Goal: Task Accomplishment & Management: Manage account settings

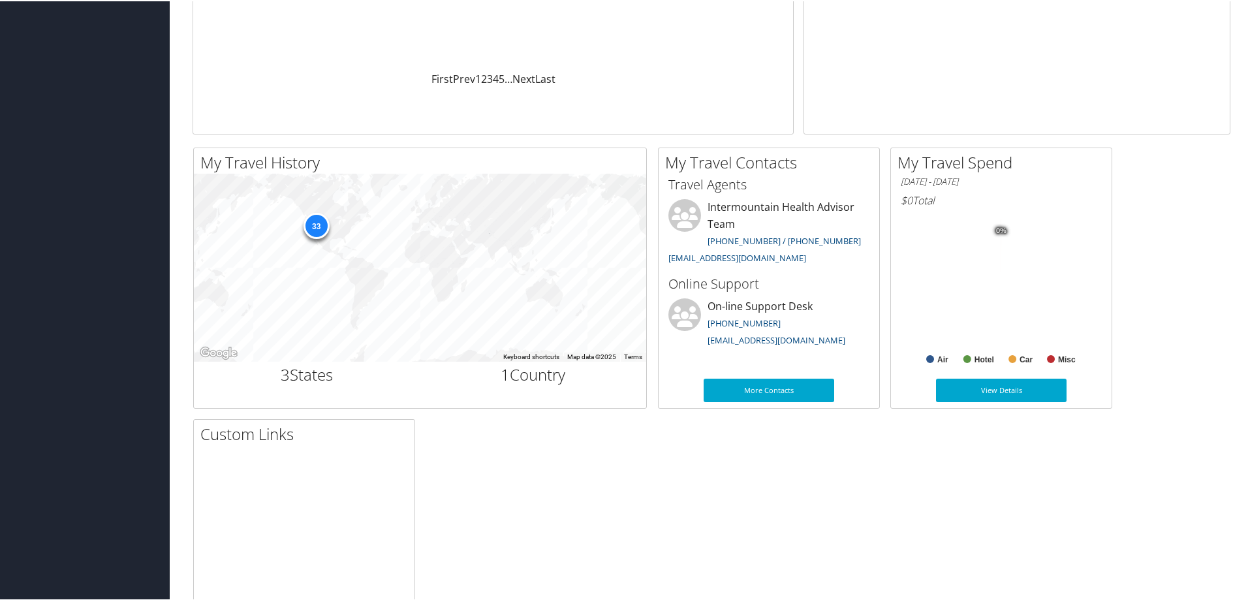
scroll to position [8, 0]
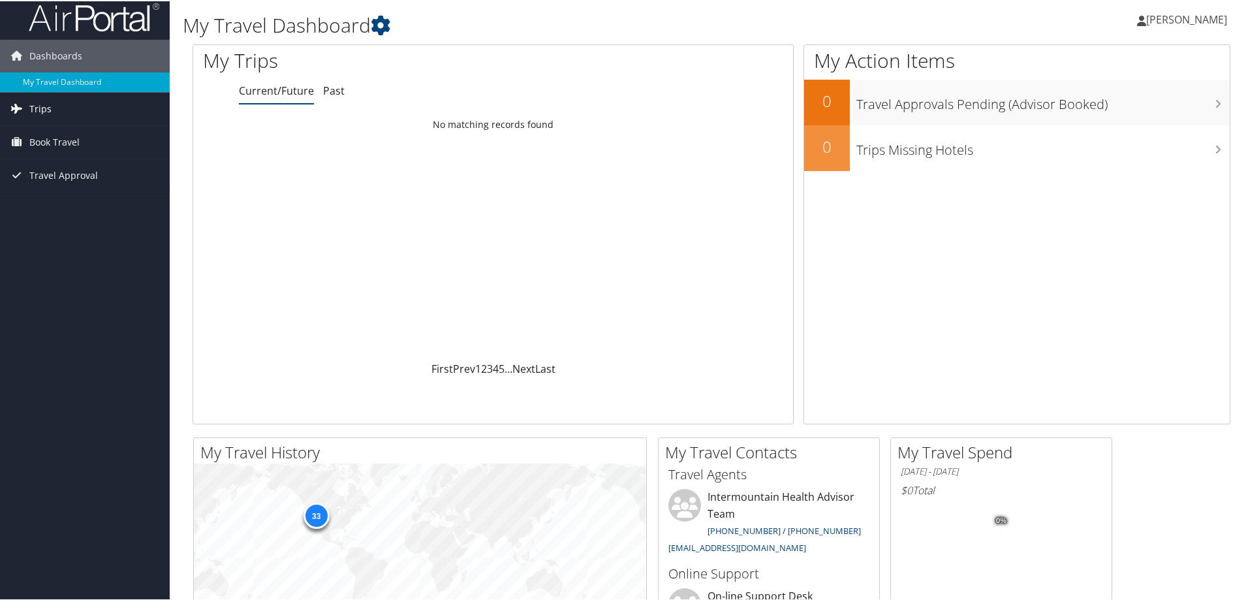
click at [40, 112] on span "Trips" at bounding box center [40, 107] width 22 height 33
click at [74, 135] on link "Current/Future Trips" at bounding box center [85, 134] width 170 height 20
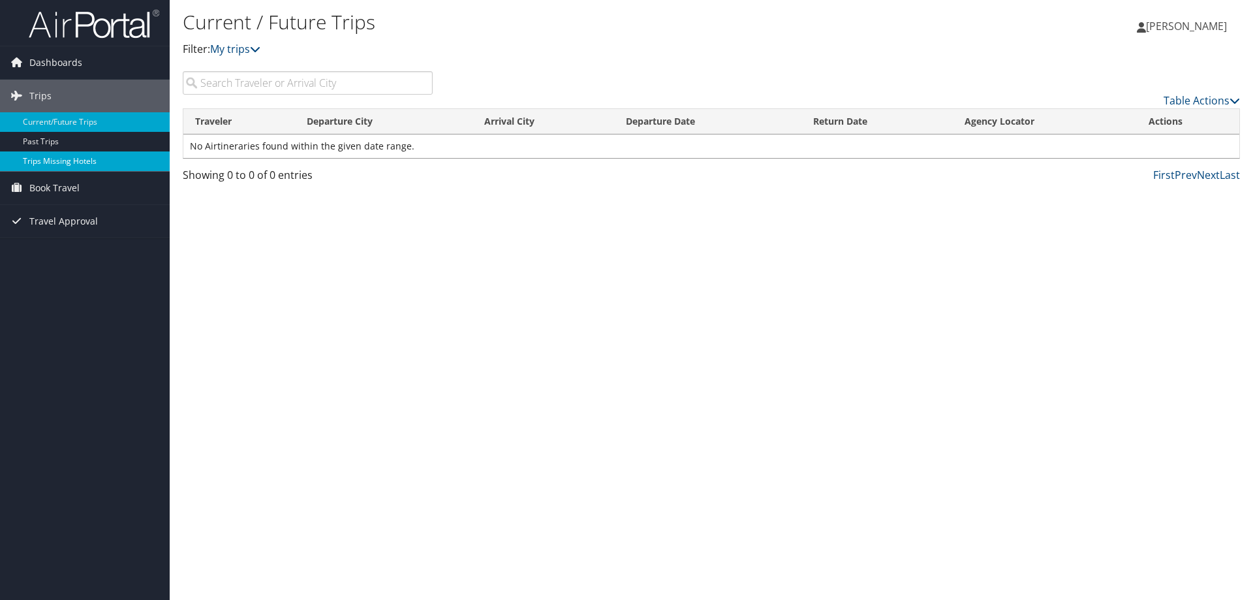
click at [77, 161] on link "Trips Missing Hotels" at bounding box center [85, 161] width 170 height 20
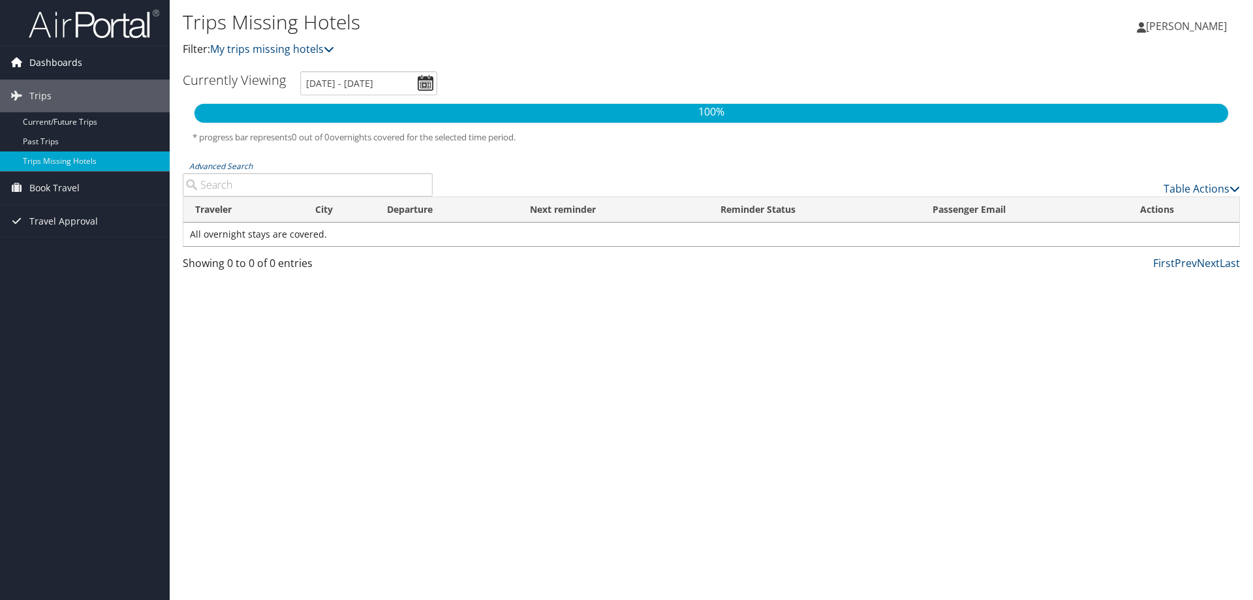
click at [63, 57] on span "Dashboards" at bounding box center [55, 62] width 53 height 33
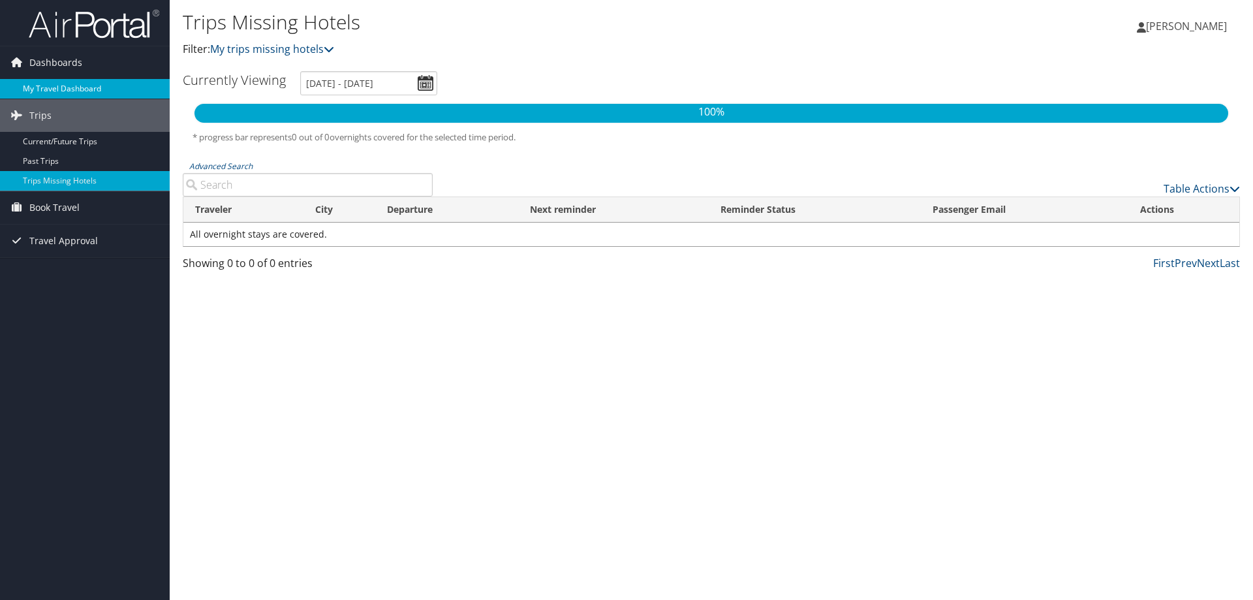
click at [63, 87] on link "My Travel Dashboard" at bounding box center [85, 89] width 170 height 20
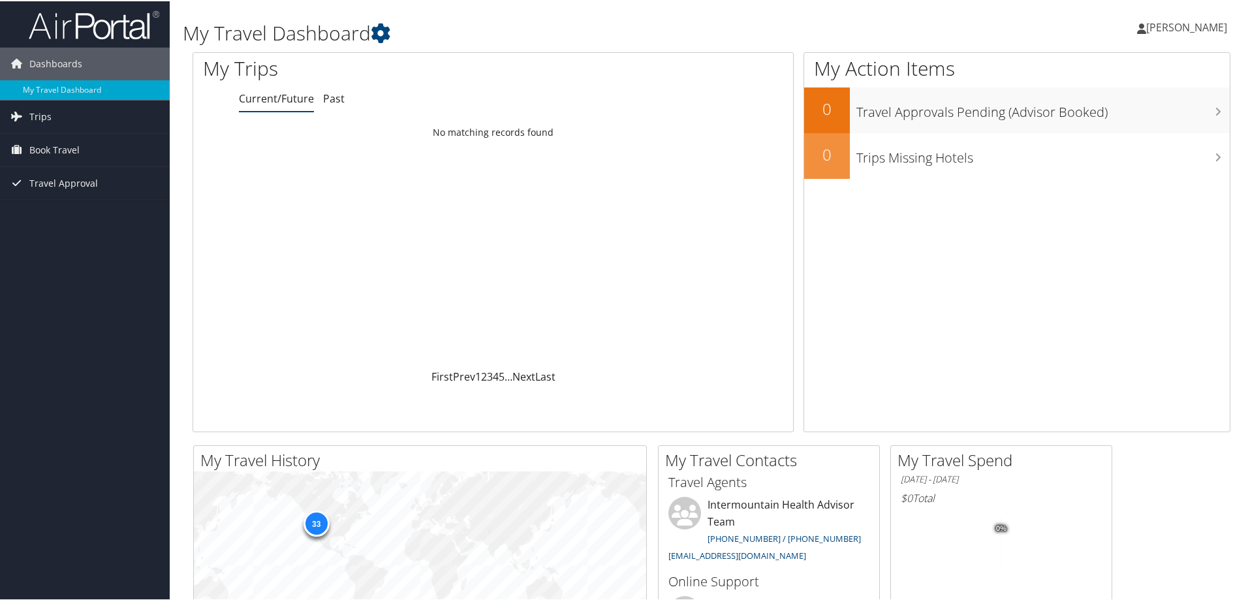
click at [284, 100] on link "Current/Future" at bounding box center [276, 97] width 75 height 14
click at [530, 375] on link "Next" at bounding box center [523, 375] width 23 height 14
click at [55, 114] on link "Trips" at bounding box center [85, 115] width 170 height 33
click at [85, 141] on link "Current/Future Trips" at bounding box center [85, 142] width 170 height 20
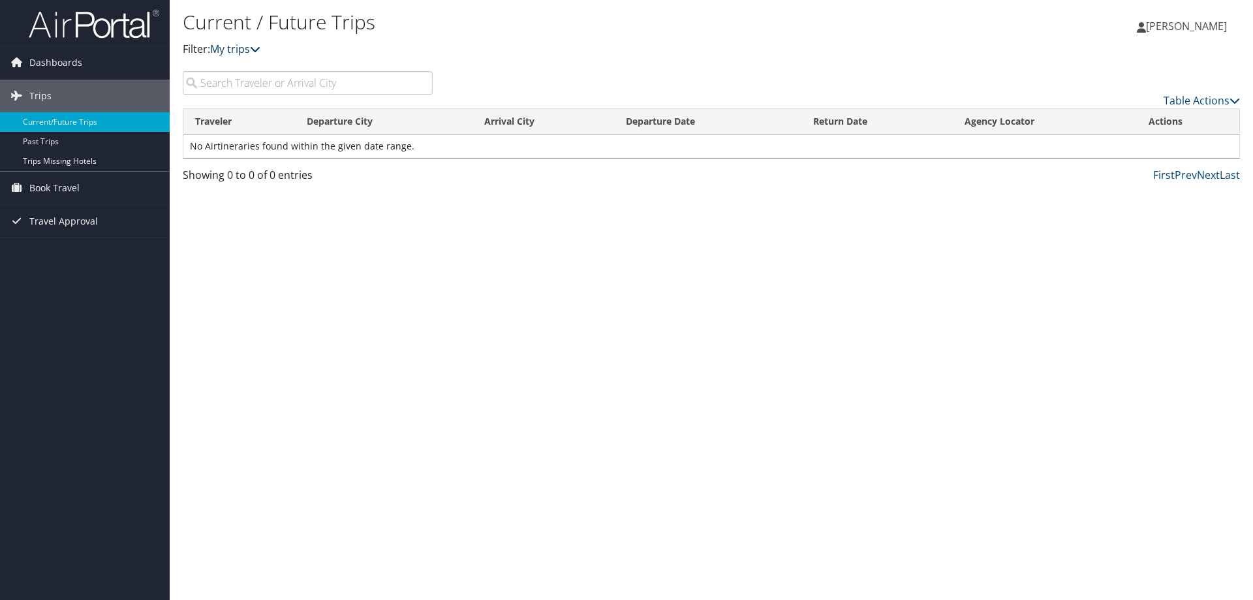
click at [241, 49] on link "My trips" at bounding box center [235, 49] width 50 height 14
click at [260, 50] on icon at bounding box center [255, 49] width 10 height 10
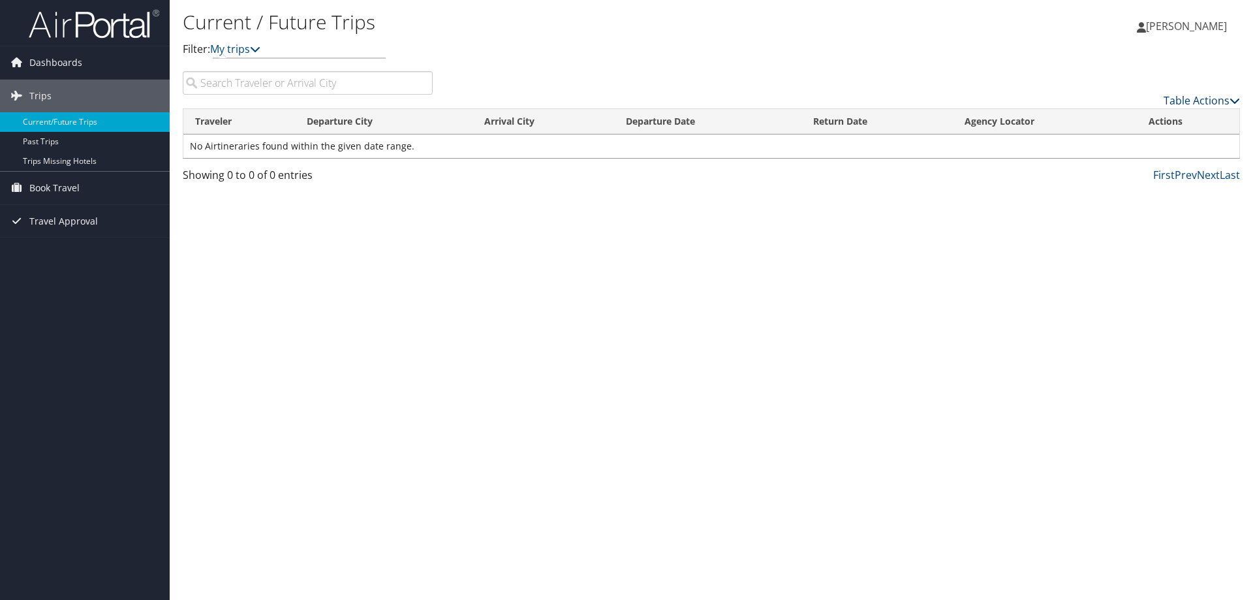
click at [1226, 97] on link "Table Actions" at bounding box center [1201, 100] width 76 height 14
drag, startPoint x: 617, startPoint y: 373, endPoint x: 573, endPoint y: 315, distance: 72.6
click at [610, 361] on div at bounding box center [626, 300] width 1253 height 600
click at [73, 177] on span "Book Travel" at bounding box center [54, 188] width 50 height 33
click at [116, 212] on link "Agent Booking Request" at bounding box center [85, 214] width 170 height 20
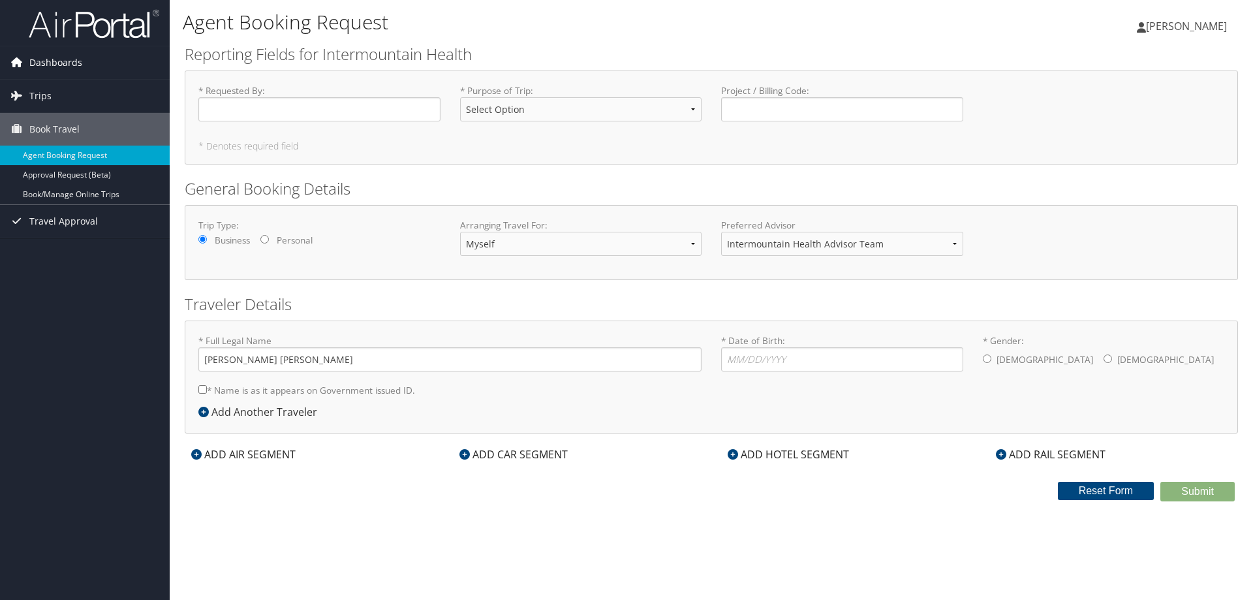
click at [56, 57] on span "Dashboards" at bounding box center [55, 62] width 53 height 33
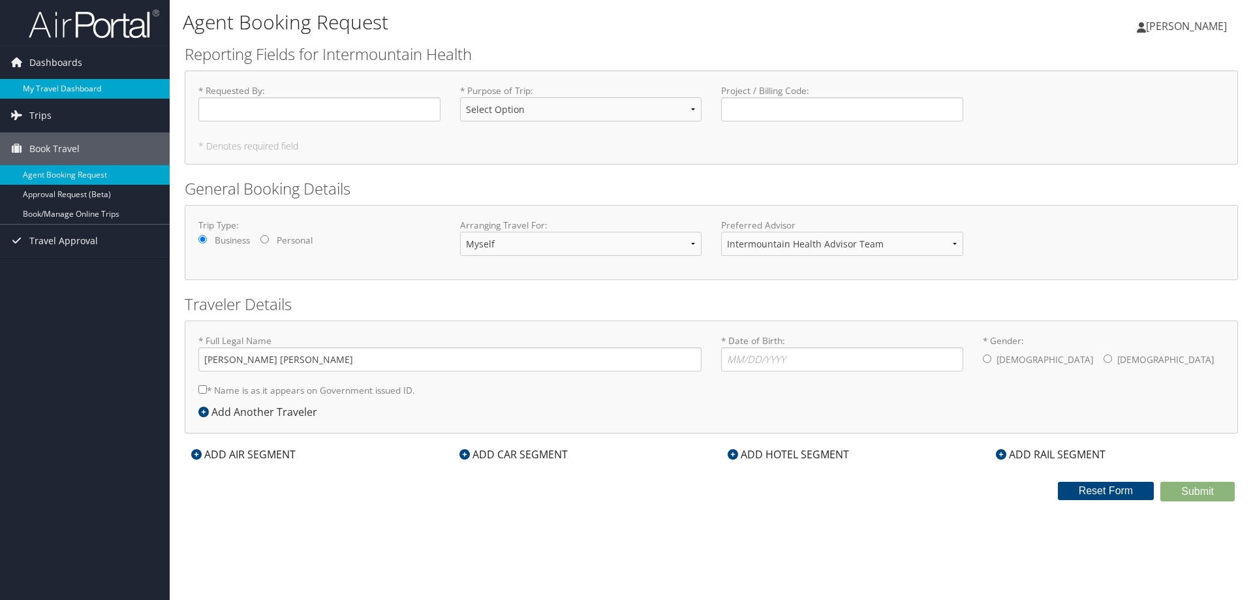
click at [97, 90] on link "My Travel Dashboard" at bounding box center [85, 89] width 170 height 20
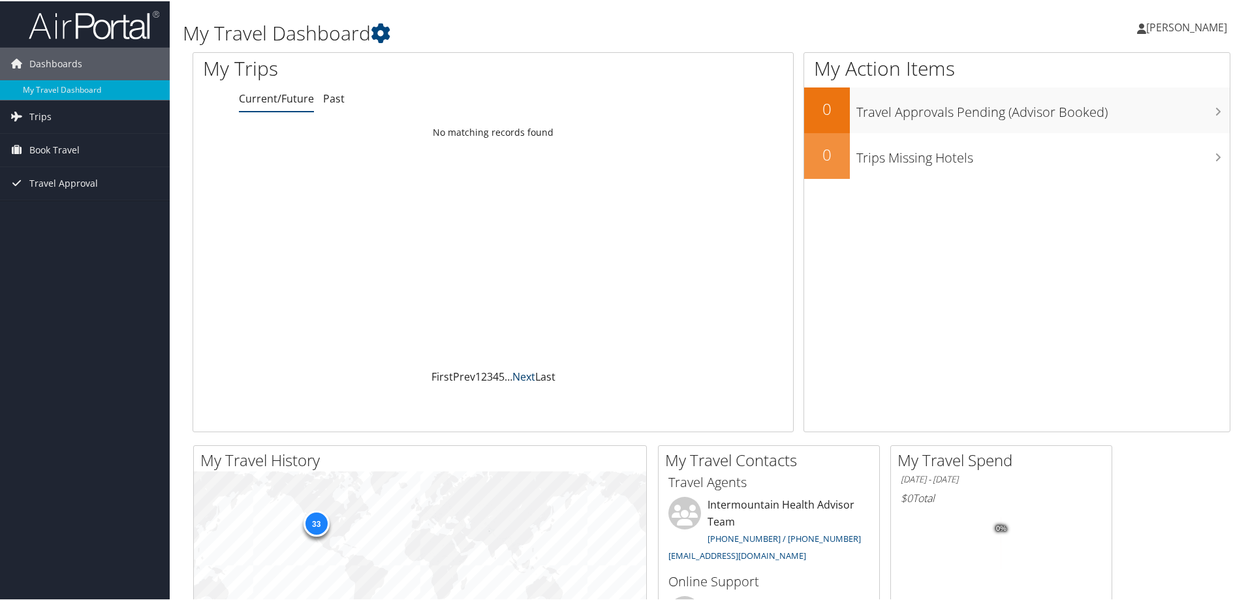
click at [520, 377] on link "Next" at bounding box center [523, 375] width 23 height 14
click at [40, 117] on span "Trips" at bounding box center [40, 115] width 22 height 33
click at [96, 141] on link "Current/Future Trips" at bounding box center [85, 142] width 170 height 20
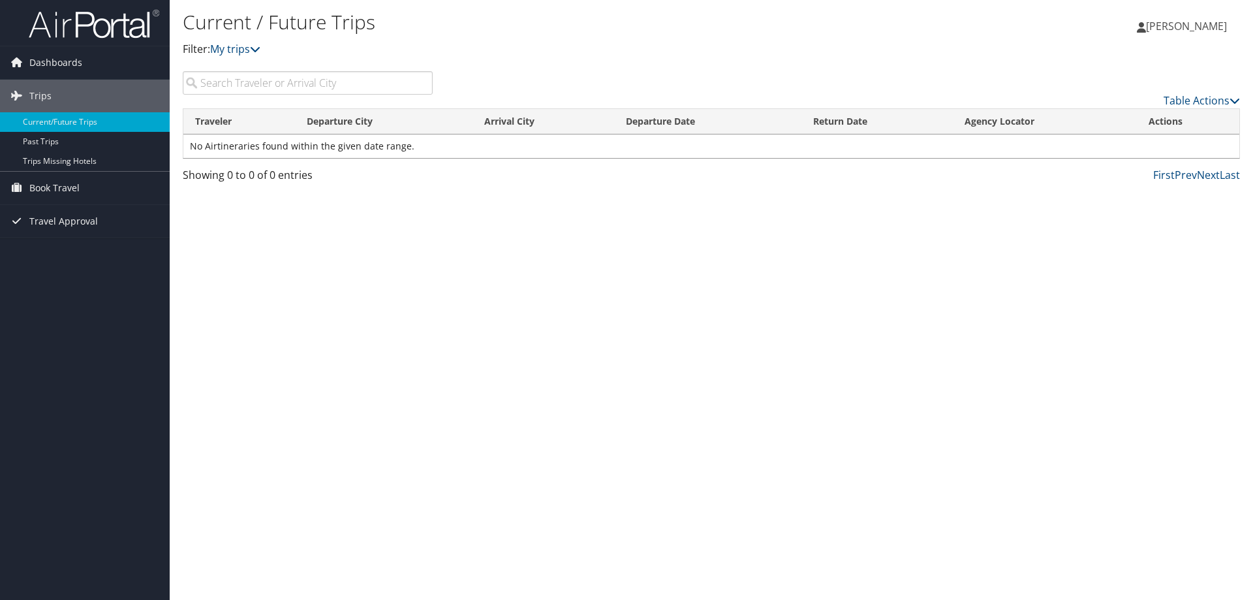
click at [249, 84] on input "search" at bounding box center [308, 82] width 250 height 23
type input "[PERSON_NAME]"
click at [422, 84] on input "[PERSON_NAME]" at bounding box center [308, 82] width 250 height 23
click at [67, 223] on span "Travel Approval" at bounding box center [63, 221] width 69 height 33
click at [67, 266] on link "Approved Trips" at bounding box center [85, 267] width 170 height 20
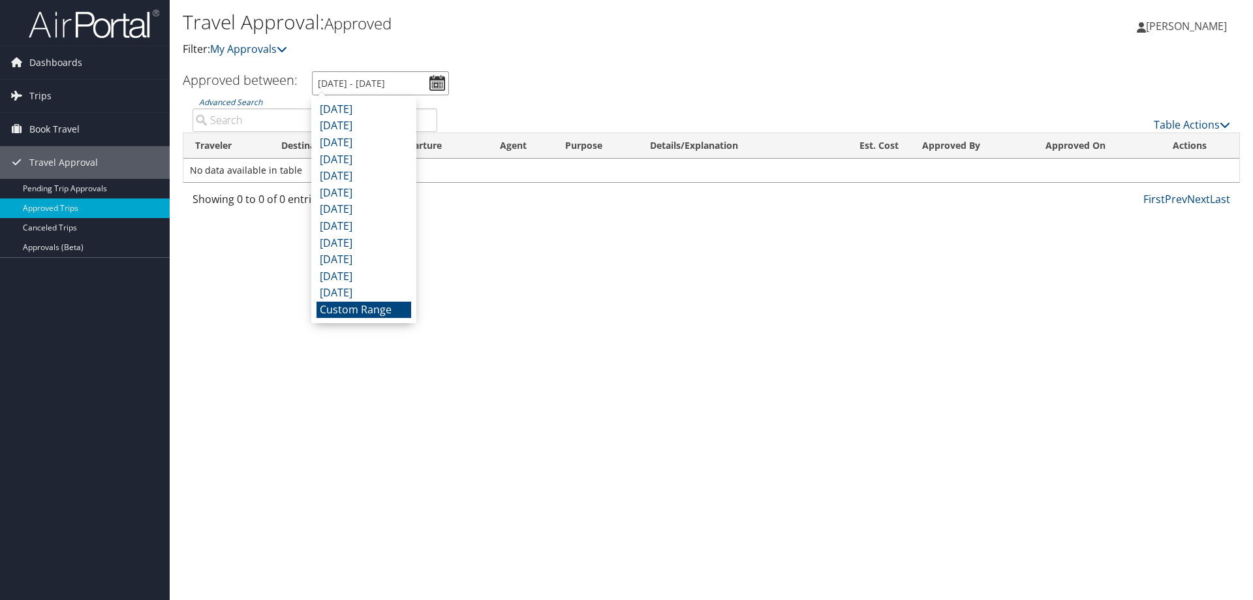
click at [430, 84] on input "9/9/2025 - 10/9/2025" at bounding box center [380, 83] width 137 height 24
click at [384, 290] on li "October 2024" at bounding box center [363, 292] width 95 height 17
type input "10/1/2024 - 10/31/2024"
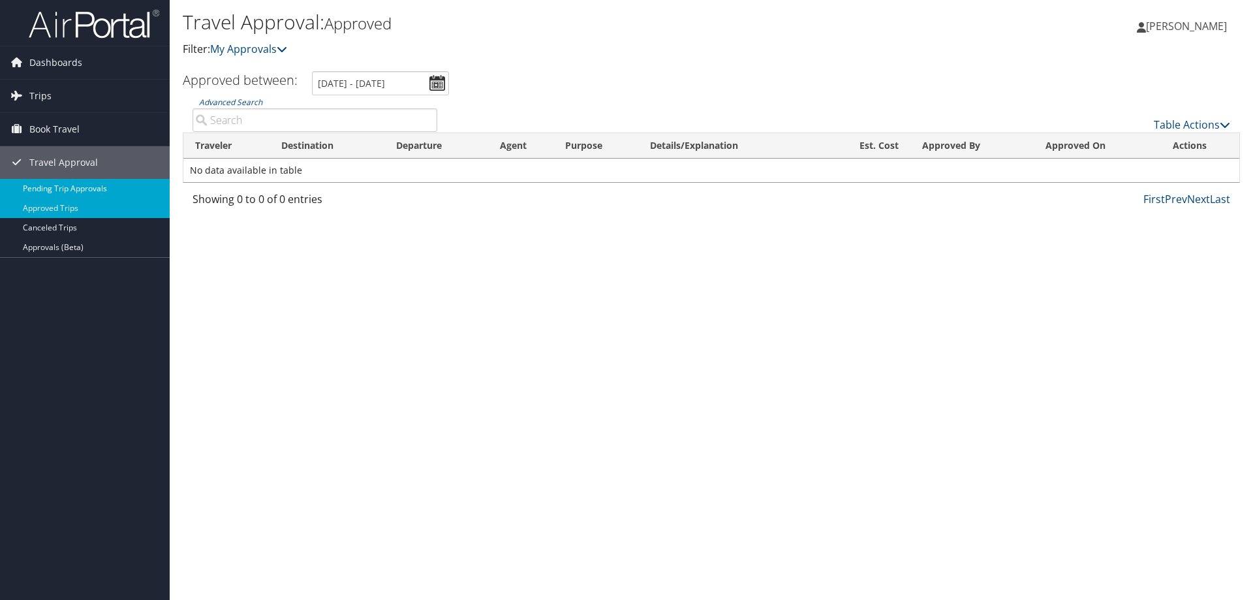
click at [67, 187] on link "Pending Trip Approvals" at bounding box center [85, 189] width 170 height 20
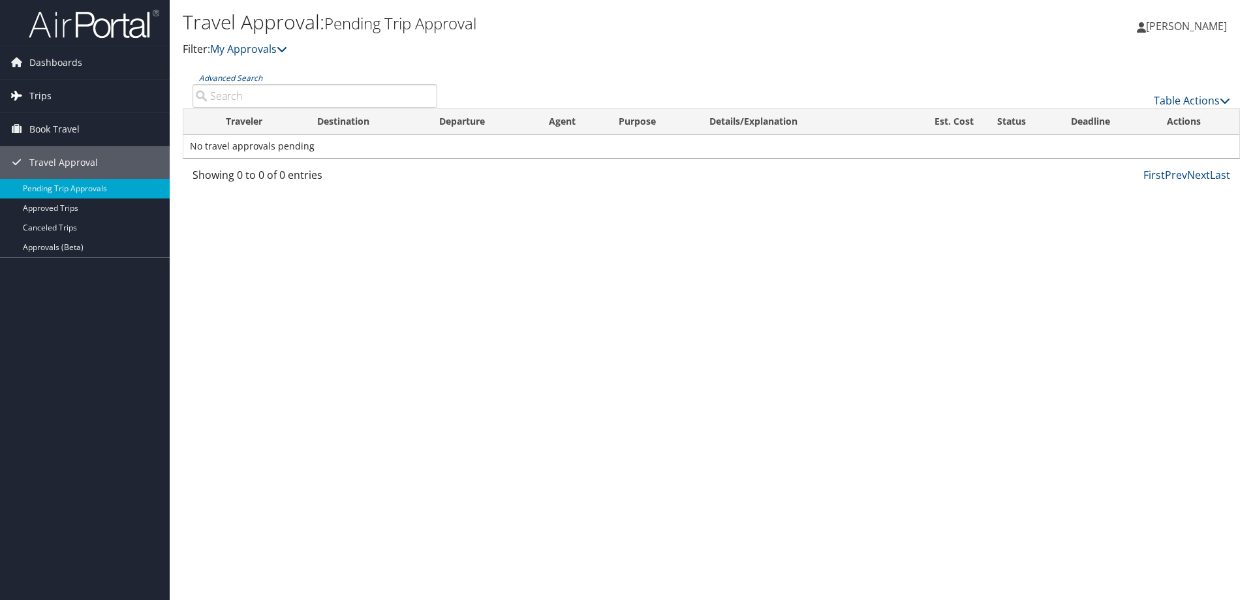
click at [65, 99] on link "Trips" at bounding box center [85, 96] width 170 height 33
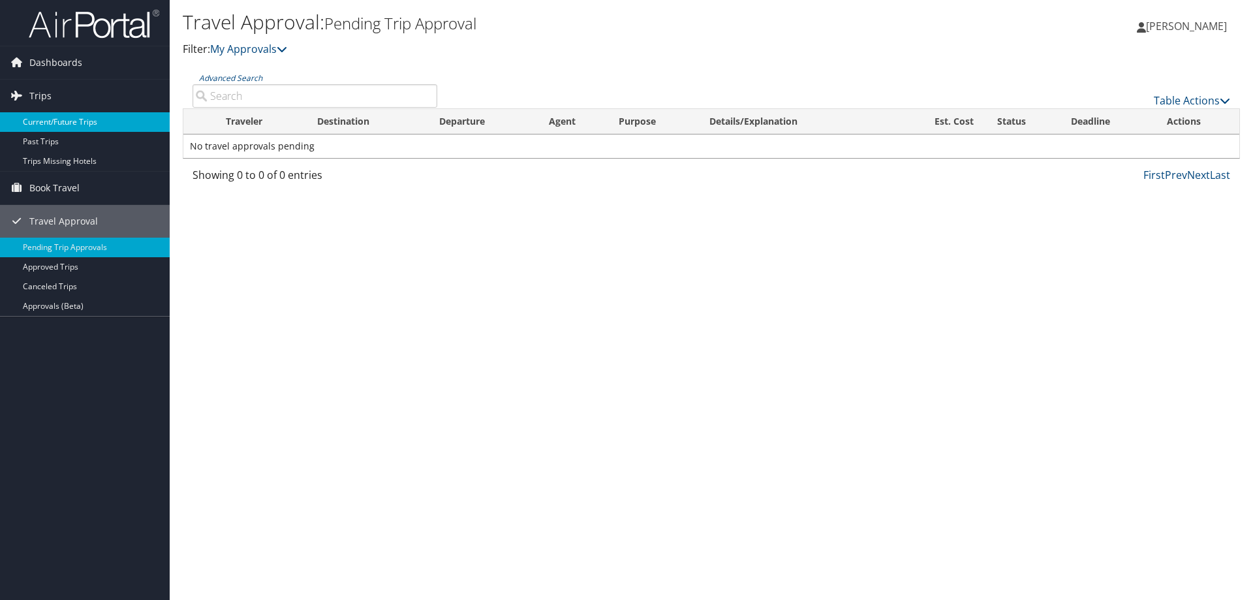
click at [72, 121] on link "Current/Future Trips" at bounding box center [85, 122] width 170 height 20
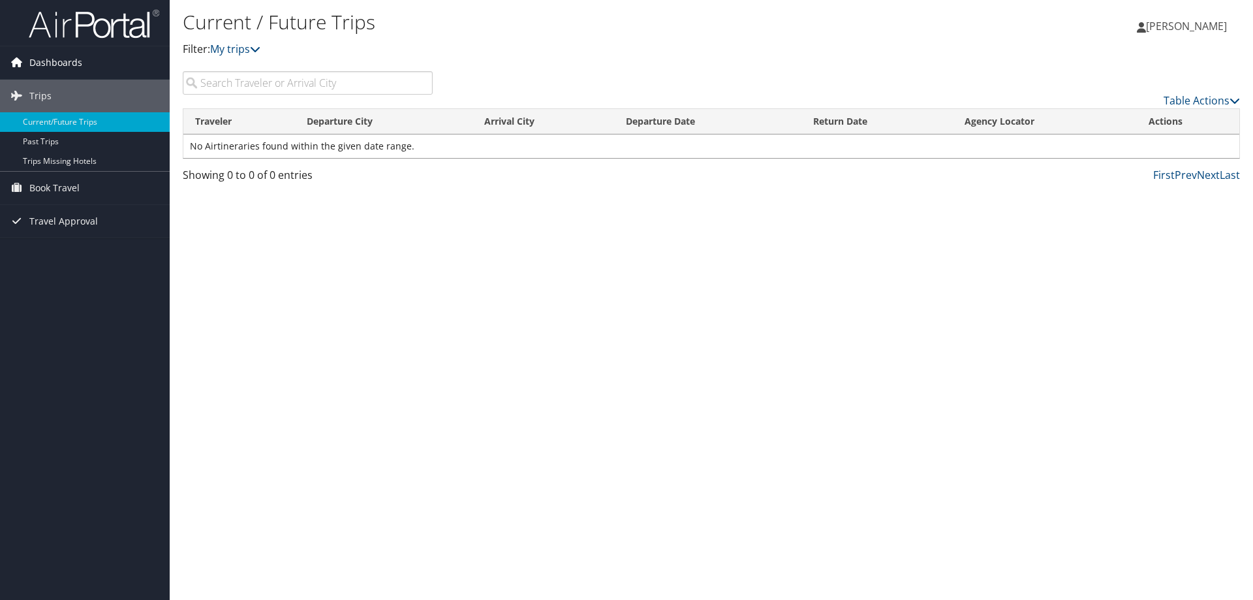
click at [84, 63] on link "Dashboards" at bounding box center [85, 62] width 170 height 33
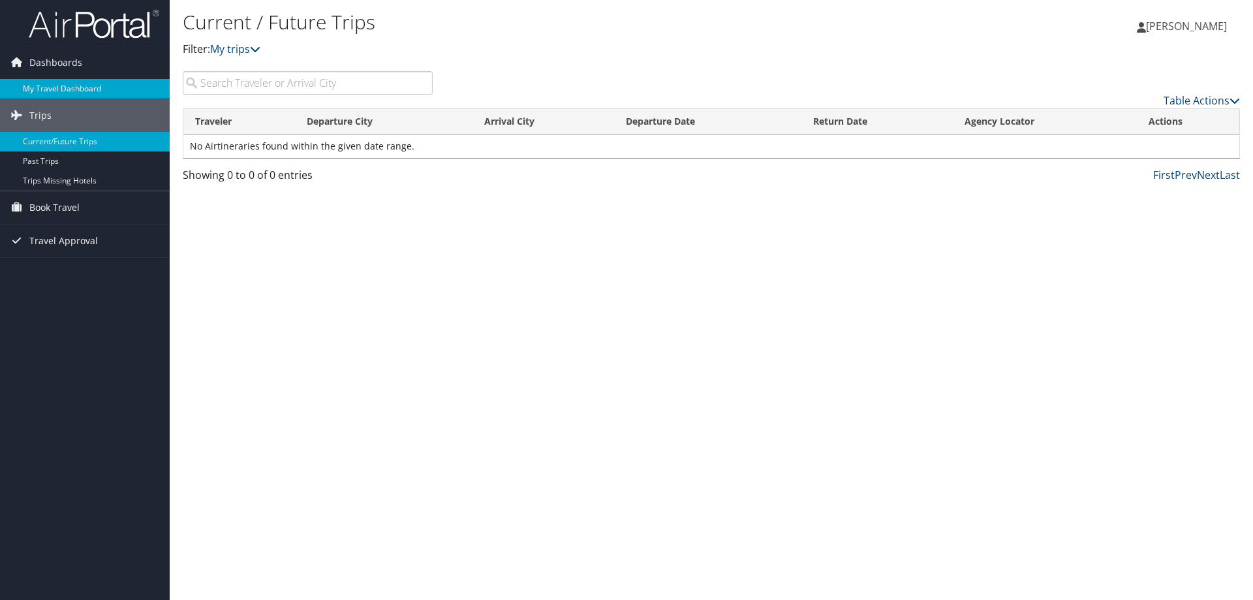
click at [96, 87] on link "My Travel Dashboard" at bounding box center [85, 89] width 170 height 20
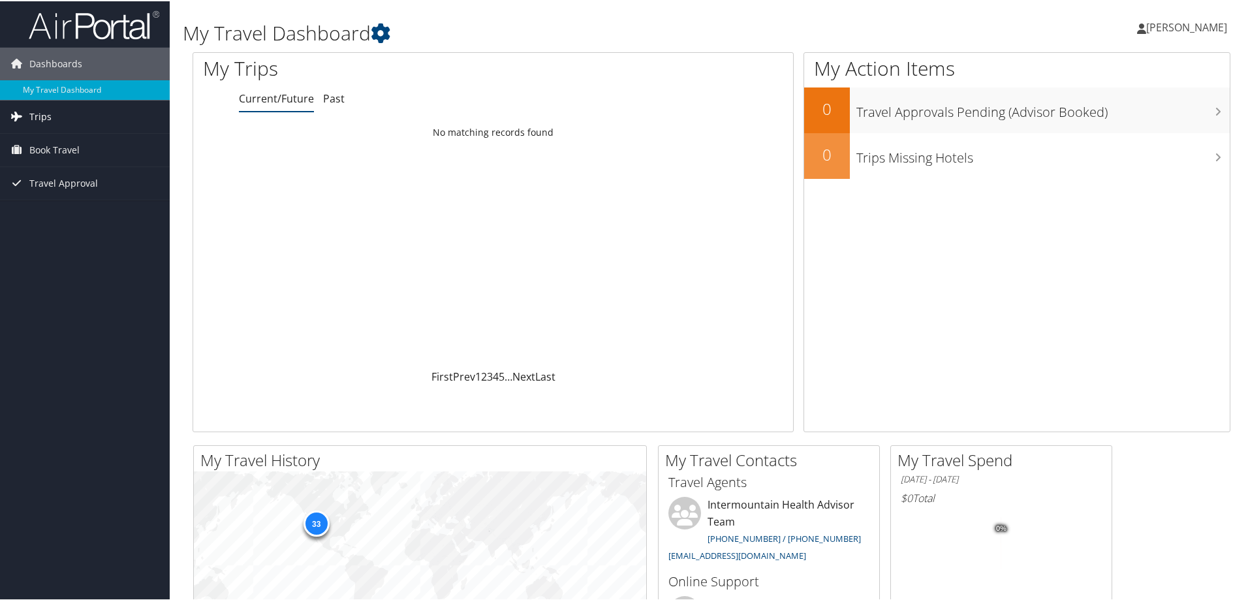
click at [91, 119] on link "Trips" at bounding box center [85, 115] width 170 height 33
click at [63, 142] on link "Current/Future Trips" at bounding box center [85, 142] width 170 height 20
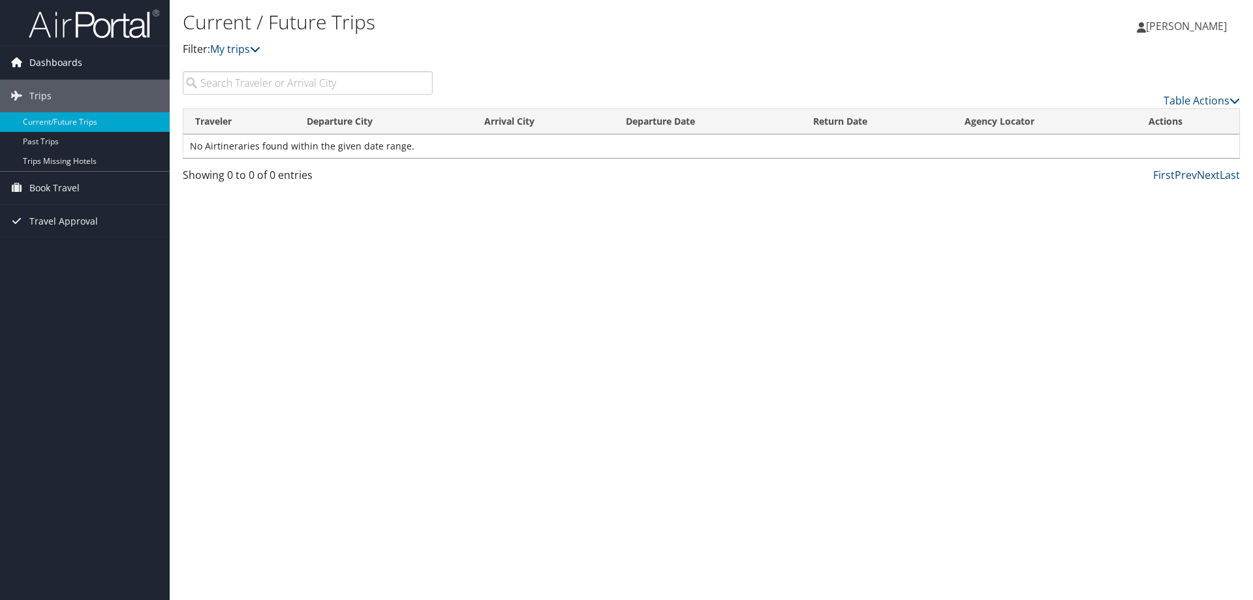
click at [46, 61] on span "Dashboards" at bounding box center [55, 62] width 53 height 33
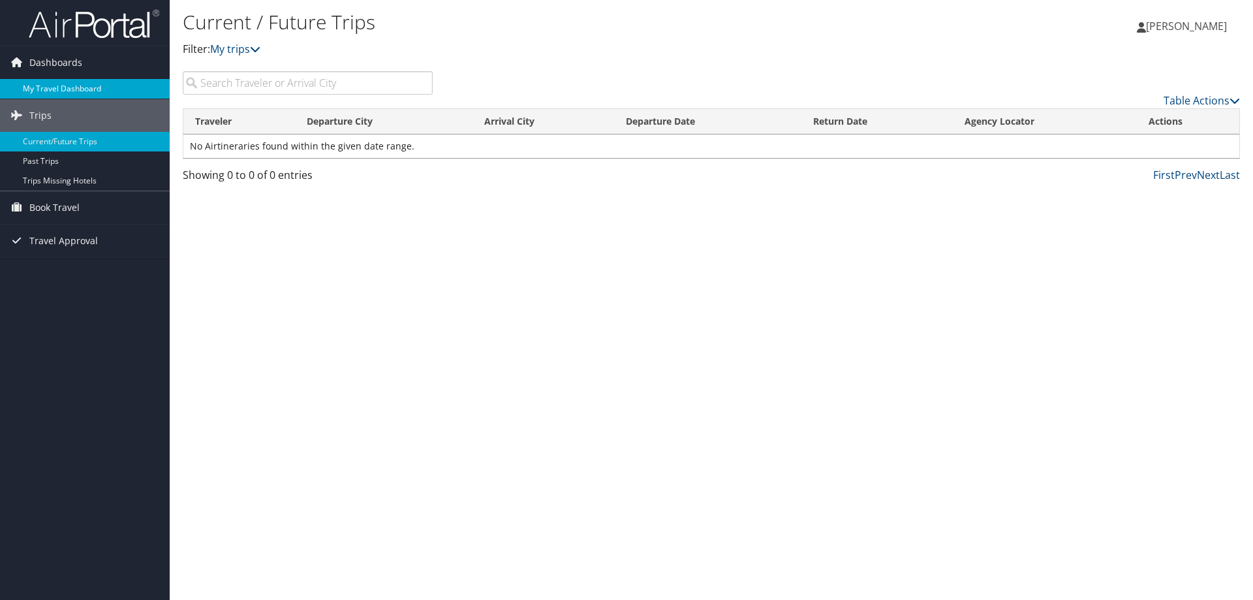
click at [70, 79] on link "My Travel Dashboard" at bounding box center [85, 89] width 170 height 20
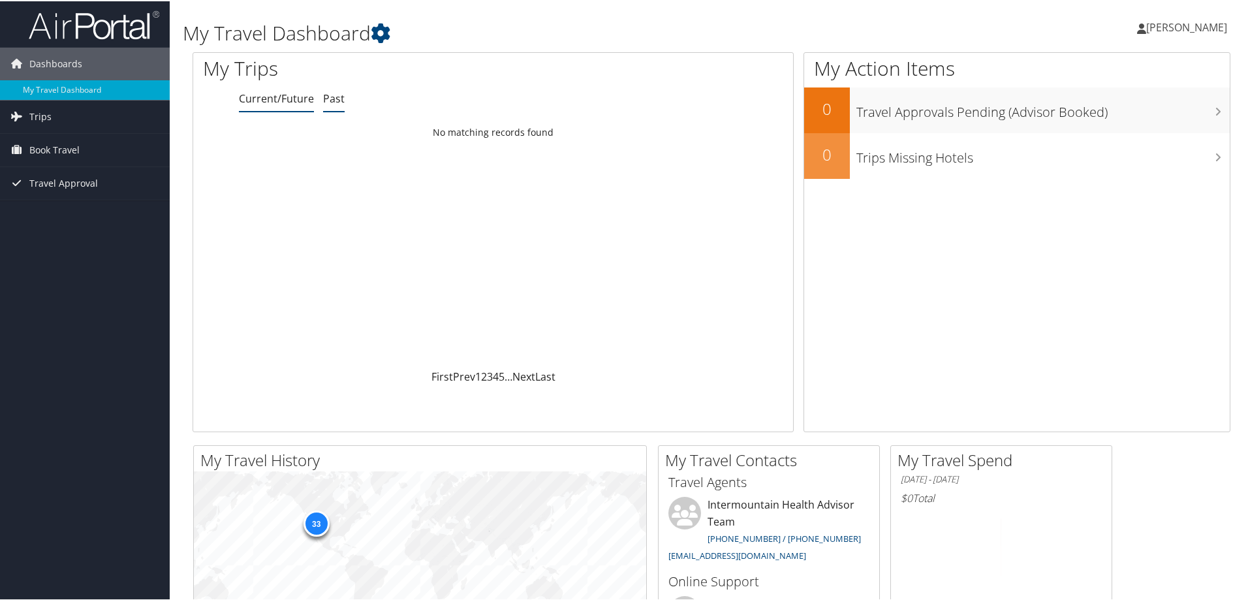
click at [331, 99] on link "Past" at bounding box center [334, 97] width 22 height 14
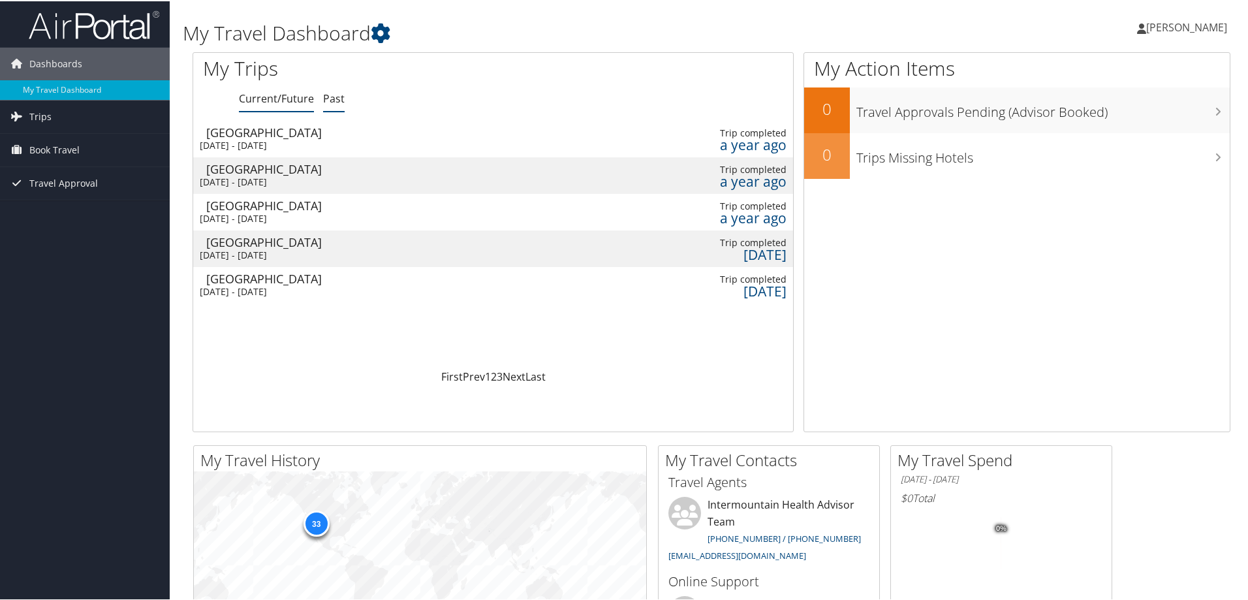
click at [277, 99] on link "Current/Future" at bounding box center [276, 97] width 75 height 14
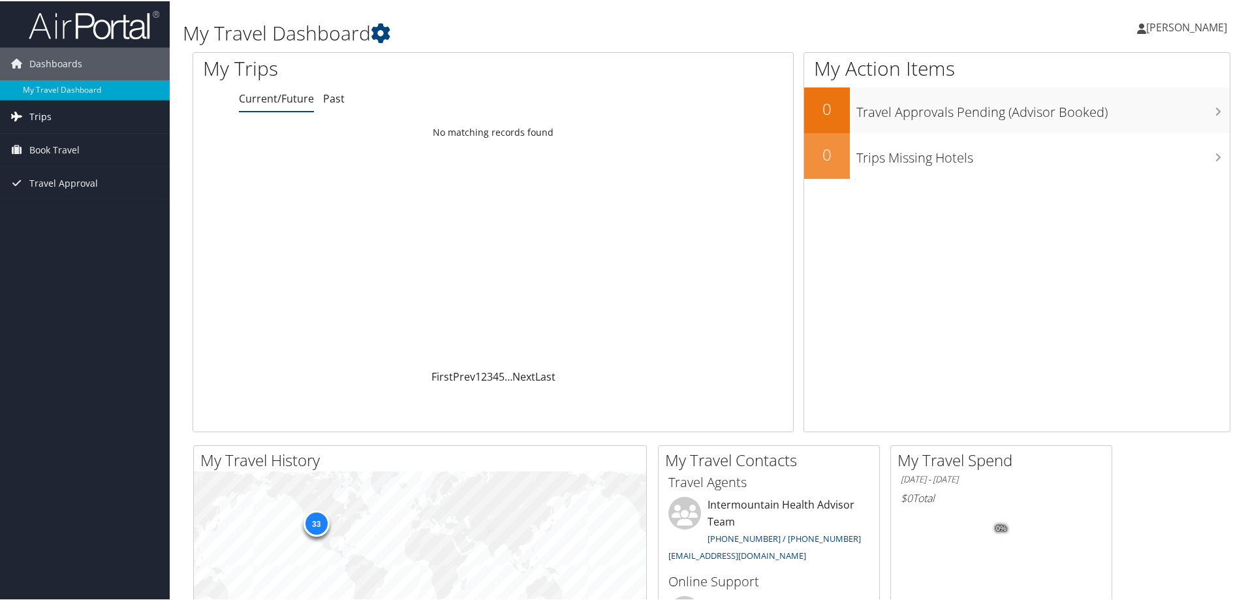
click at [55, 117] on link "Trips" at bounding box center [85, 115] width 170 height 33
click at [101, 142] on link "Current/Future Trips" at bounding box center [85, 142] width 170 height 20
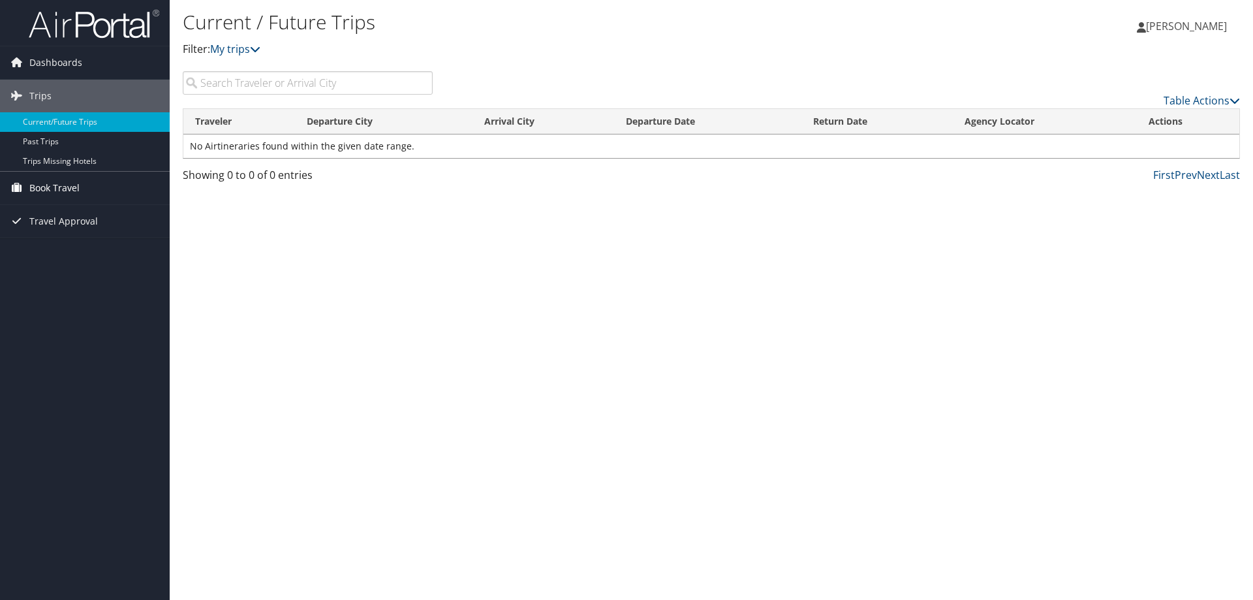
click at [83, 187] on link "Book Travel" at bounding box center [85, 188] width 170 height 33
click at [46, 61] on span "Dashboards" at bounding box center [55, 62] width 53 height 33
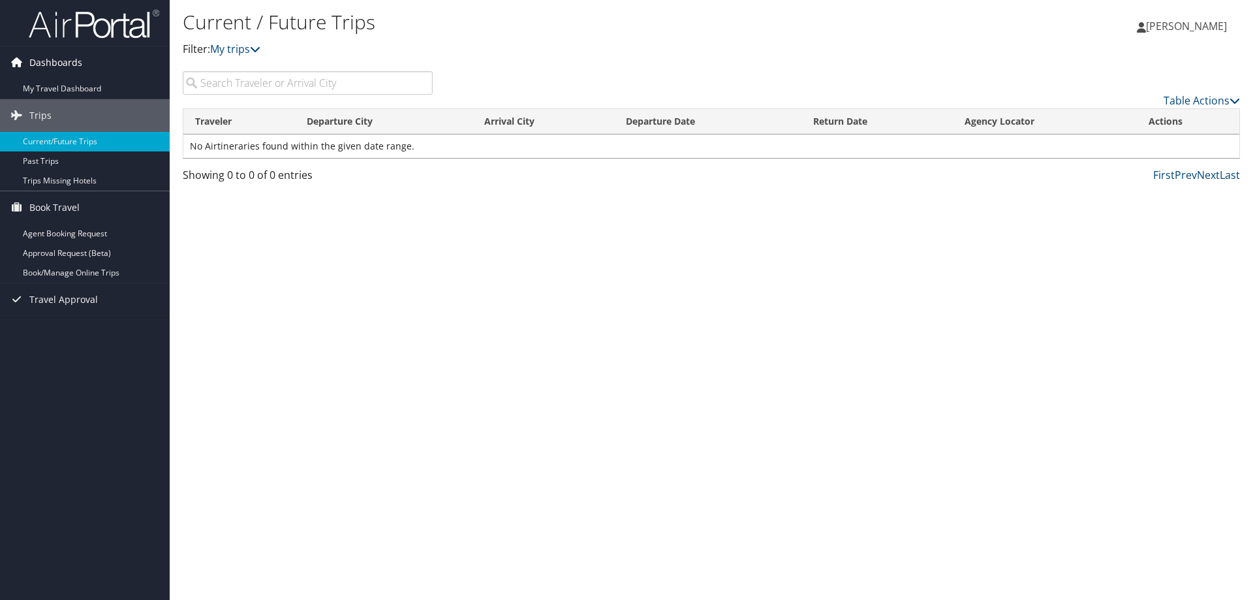
click at [70, 62] on span "Dashboards" at bounding box center [55, 62] width 53 height 33
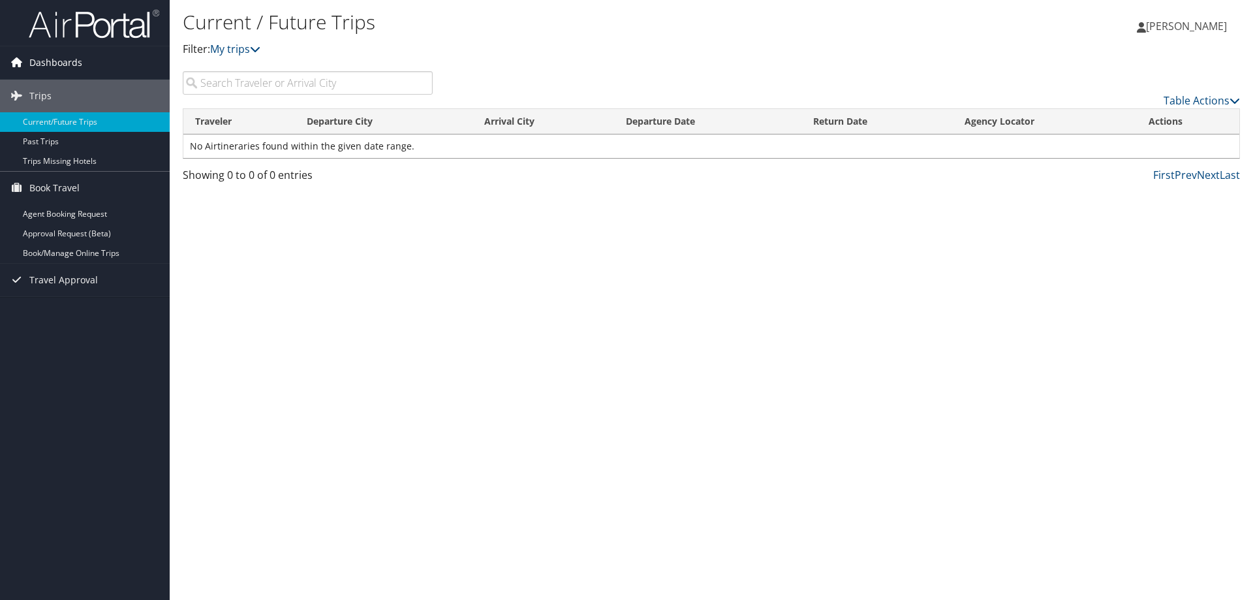
click at [45, 66] on span "Dashboards" at bounding box center [55, 62] width 53 height 33
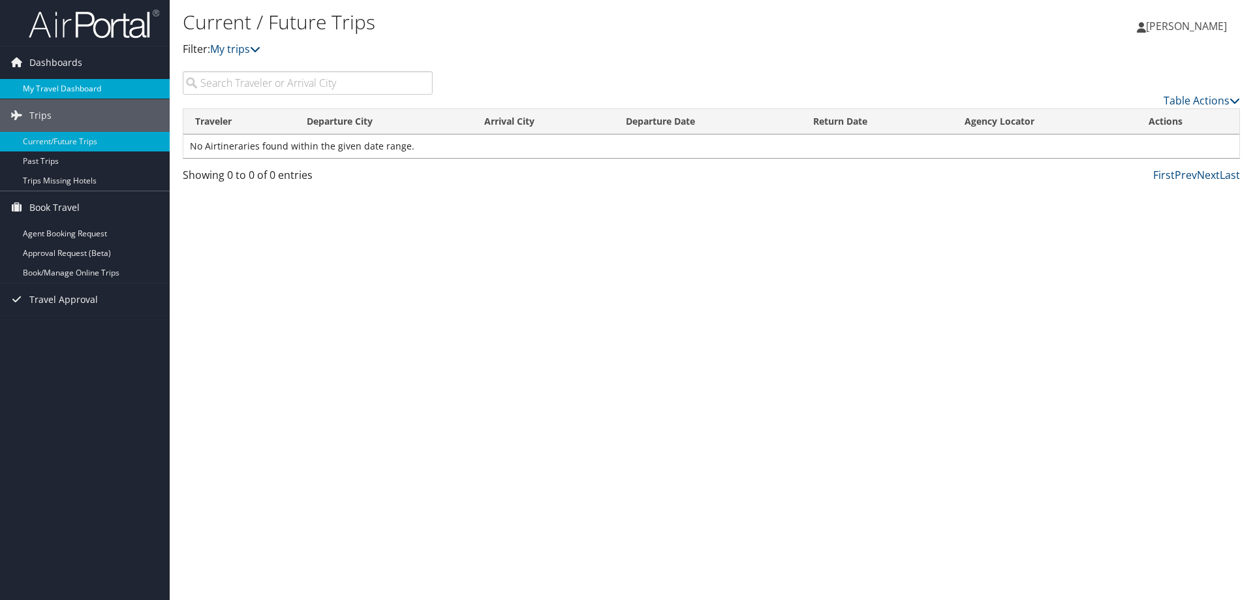
click at [46, 87] on link "My Travel Dashboard" at bounding box center [85, 89] width 170 height 20
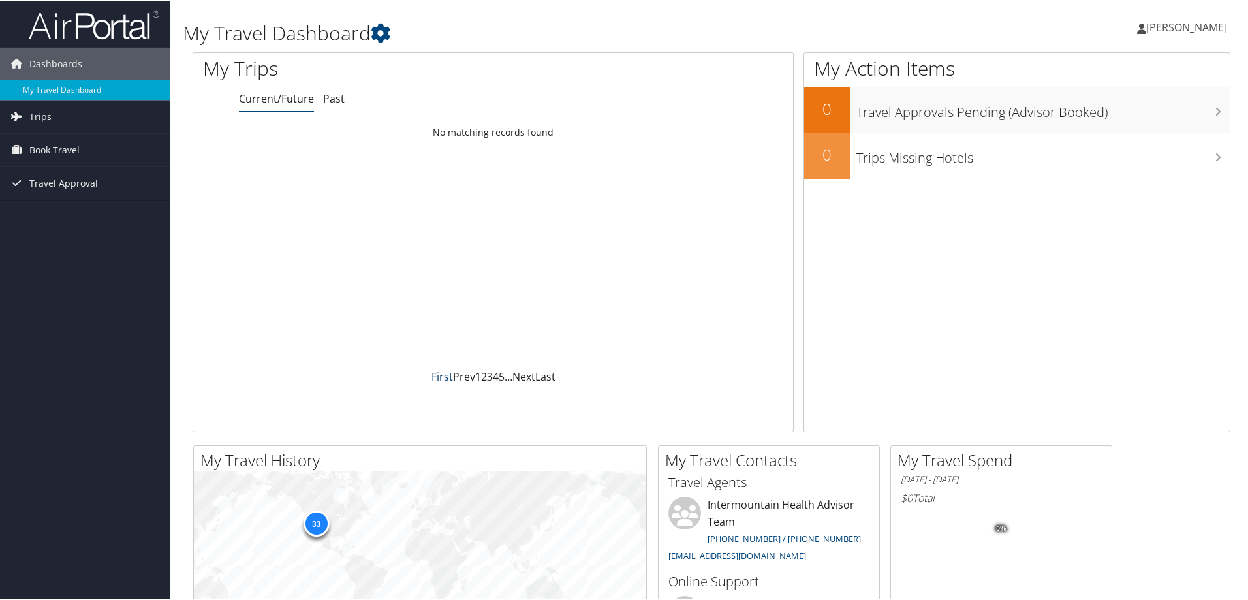
click at [437, 374] on link "First" at bounding box center [442, 375] width 22 height 14
click at [330, 96] on link "Past" at bounding box center [334, 97] width 22 height 14
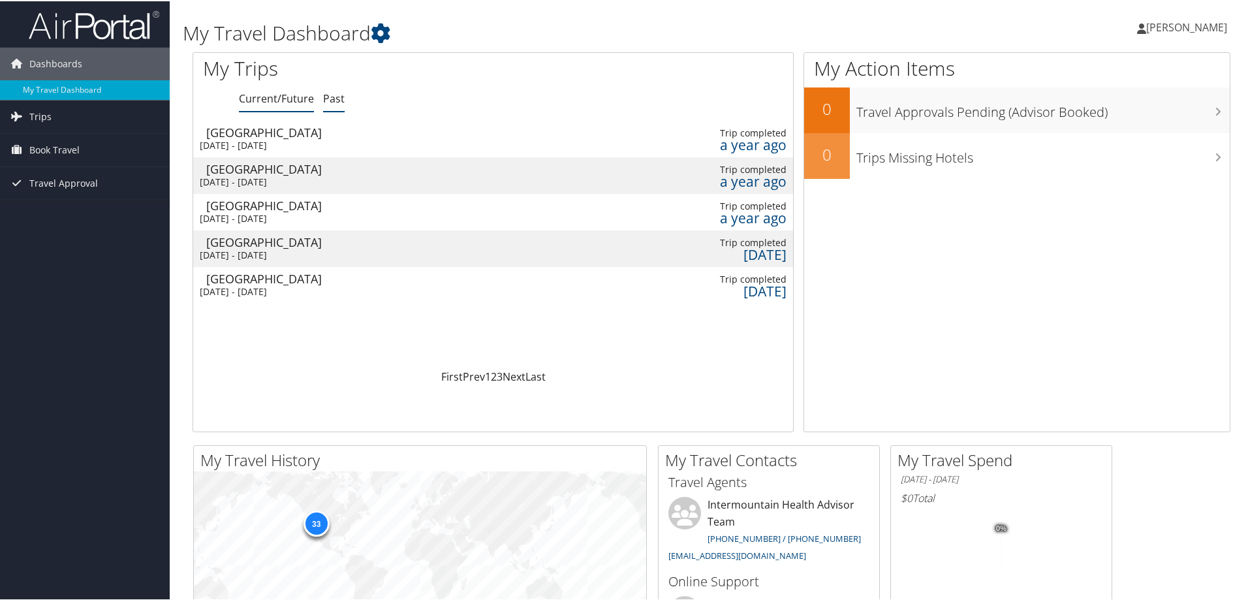
click at [271, 93] on link "Current/Future" at bounding box center [276, 97] width 75 height 14
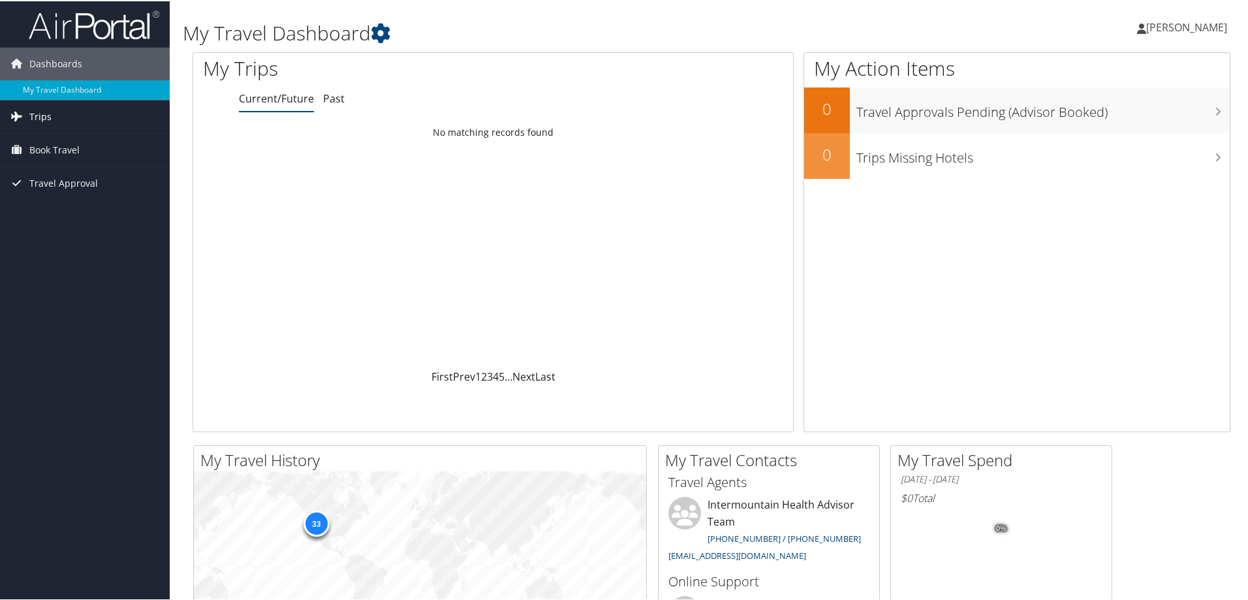
click at [77, 114] on link "Trips" at bounding box center [85, 115] width 170 height 33
click at [83, 143] on link "Current/Future Trips" at bounding box center [85, 142] width 170 height 20
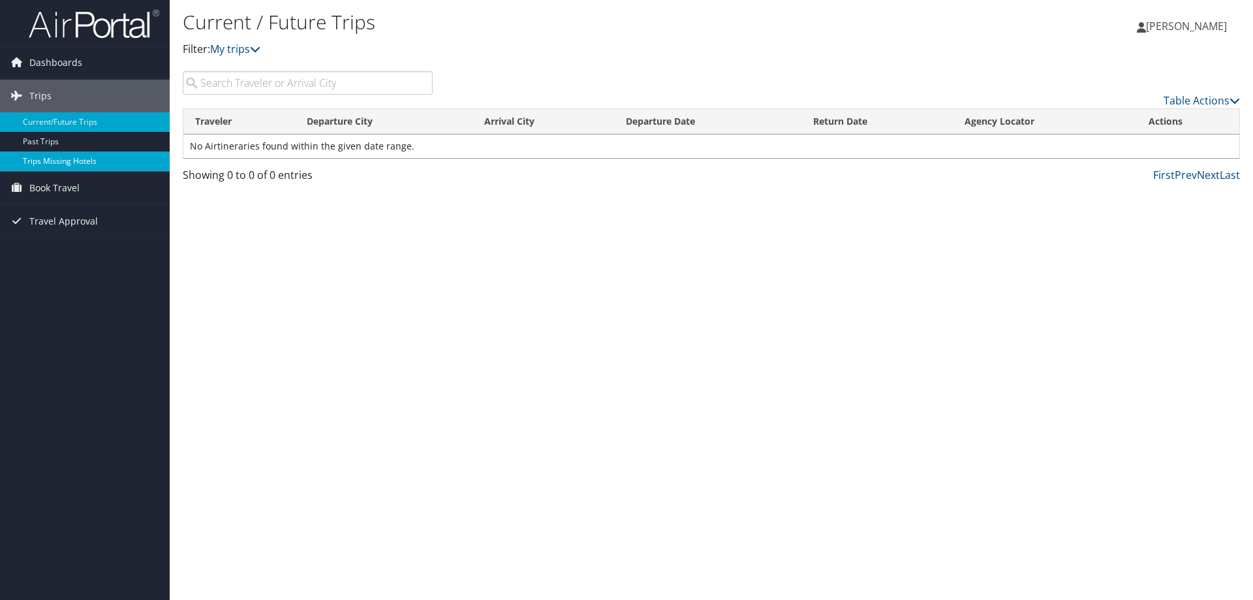
click at [75, 153] on link "Trips Missing Hotels" at bounding box center [85, 161] width 170 height 20
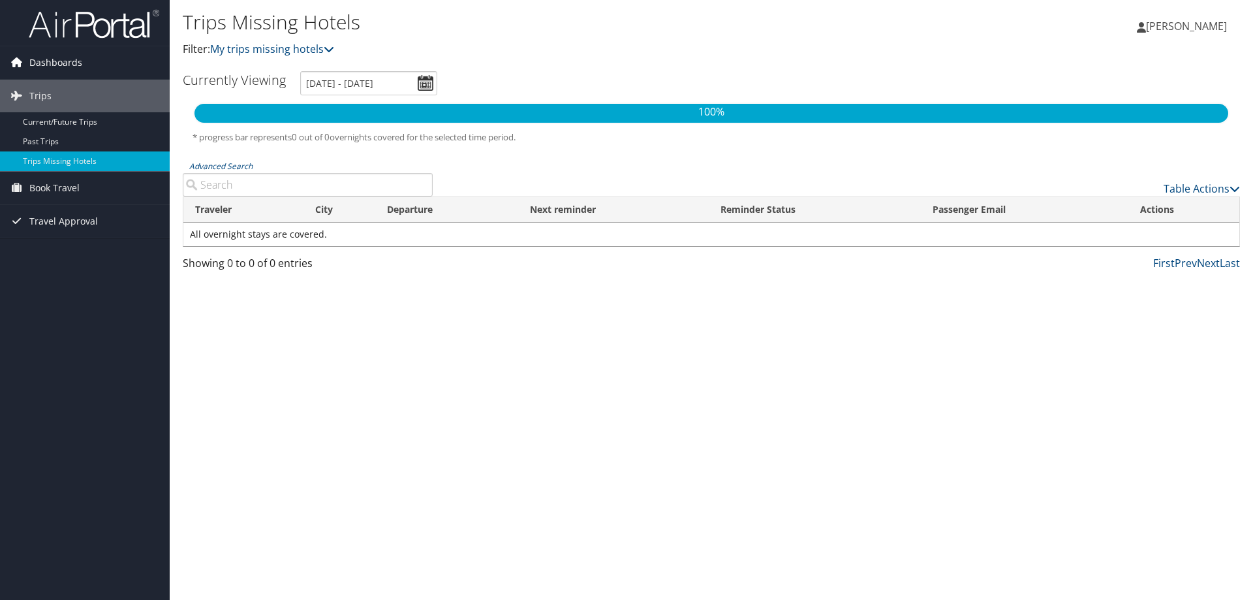
click at [62, 59] on span "Dashboards" at bounding box center [55, 62] width 53 height 33
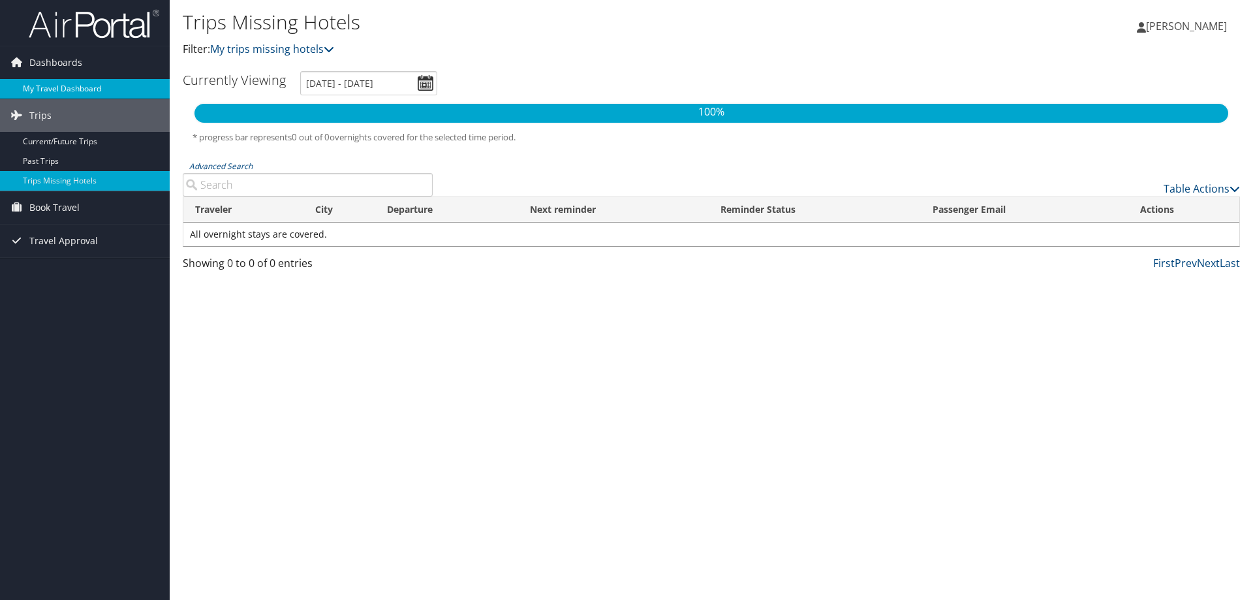
click at [91, 89] on link "My Travel Dashboard" at bounding box center [85, 89] width 170 height 20
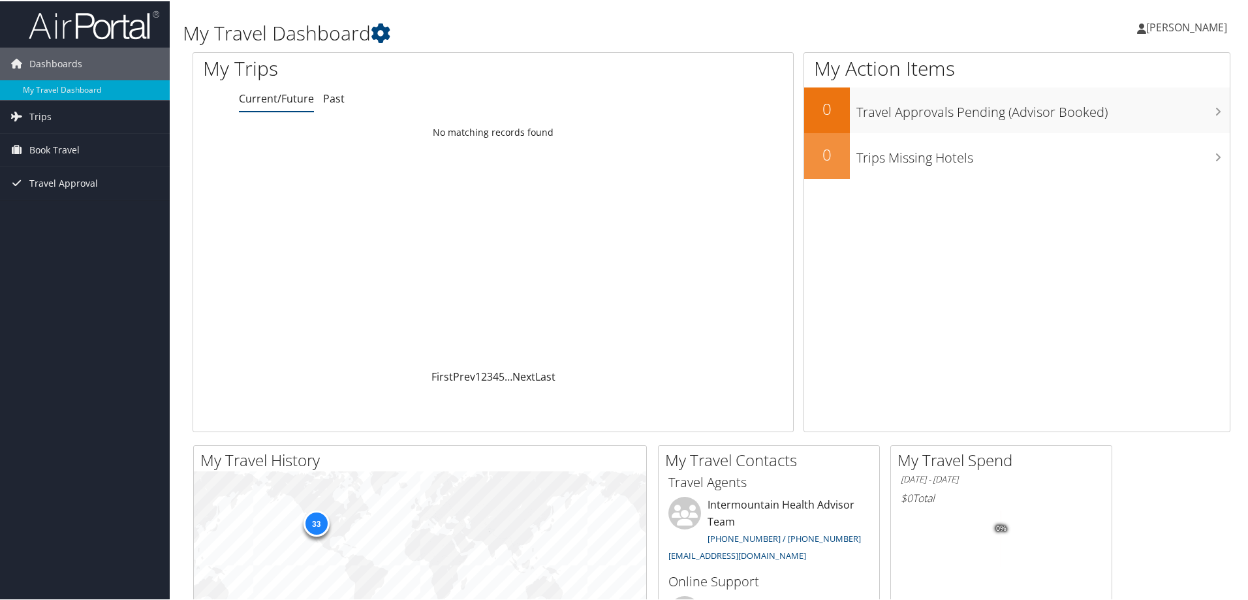
click at [1000, 526] on tspan "0%" at bounding box center [1001, 527] width 10 height 8
click at [938, 467] on h2 "My Travel Spend" at bounding box center [1004, 459] width 214 height 22
click at [974, 480] on h6 "01/01/2025 - 10/09/2025" at bounding box center [1000, 478] width 201 height 12
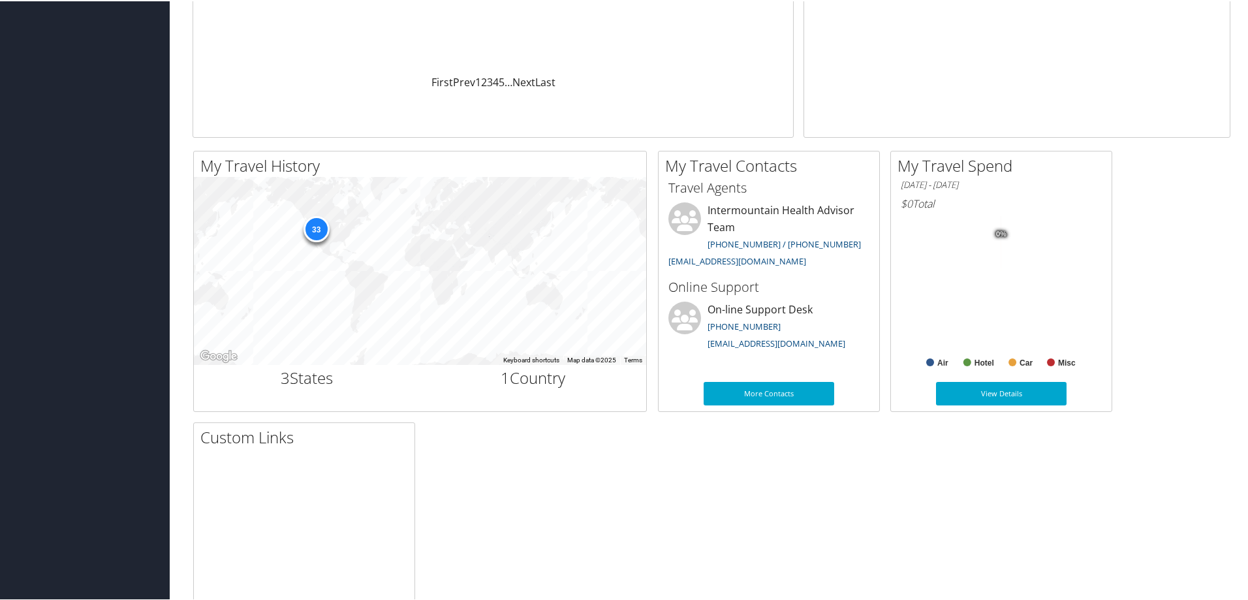
scroll to position [392, 0]
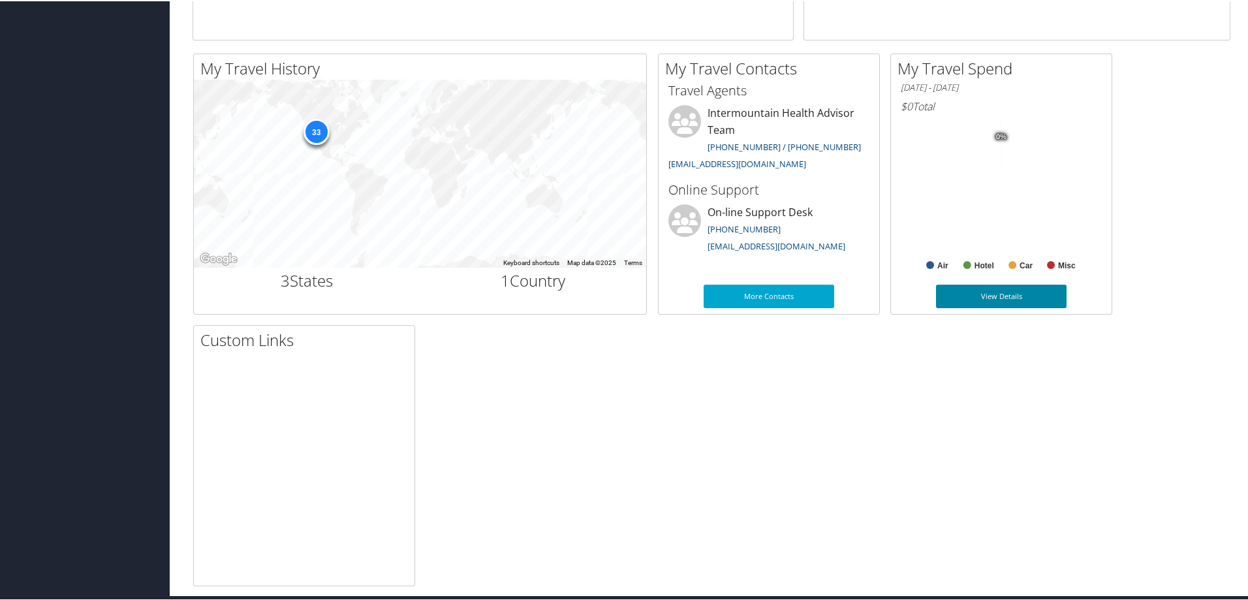
click at [983, 298] on link "View Details" at bounding box center [1001, 294] width 131 height 23
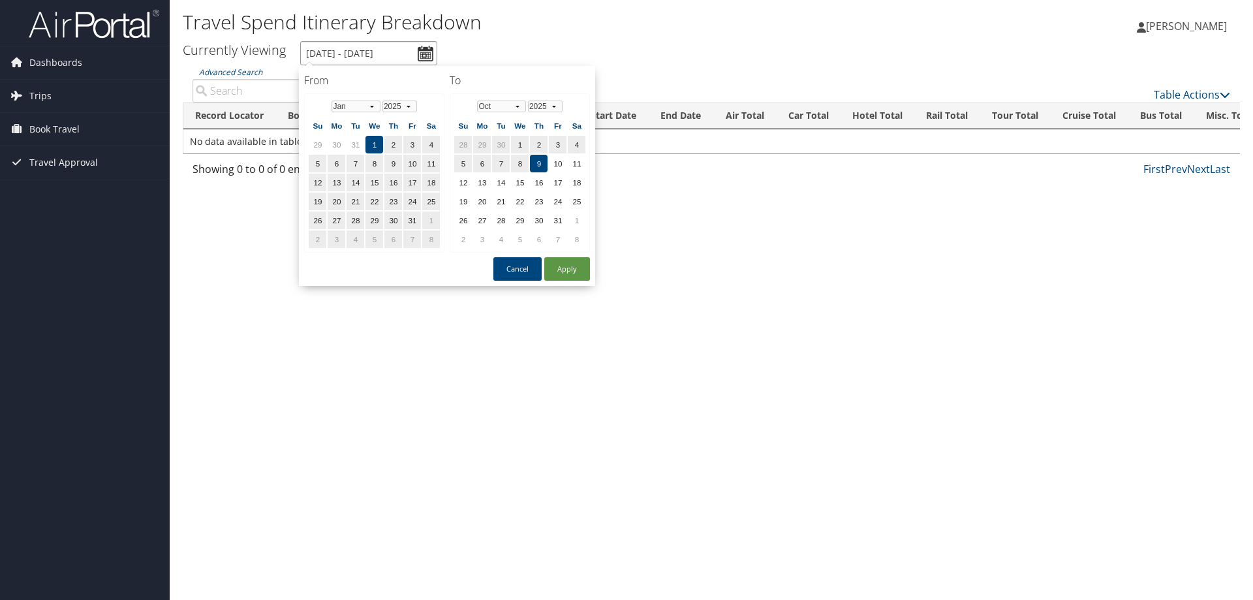
click at [433, 55] on input "[DATE] - [DATE]" at bounding box center [368, 53] width 137 height 24
click at [561, 224] on td "31" at bounding box center [558, 220] width 18 height 18
click at [576, 268] on button "Apply" at bounding box center [567, 268] width 46 height 23
type input "1/1/2025 - 10/31/2025"
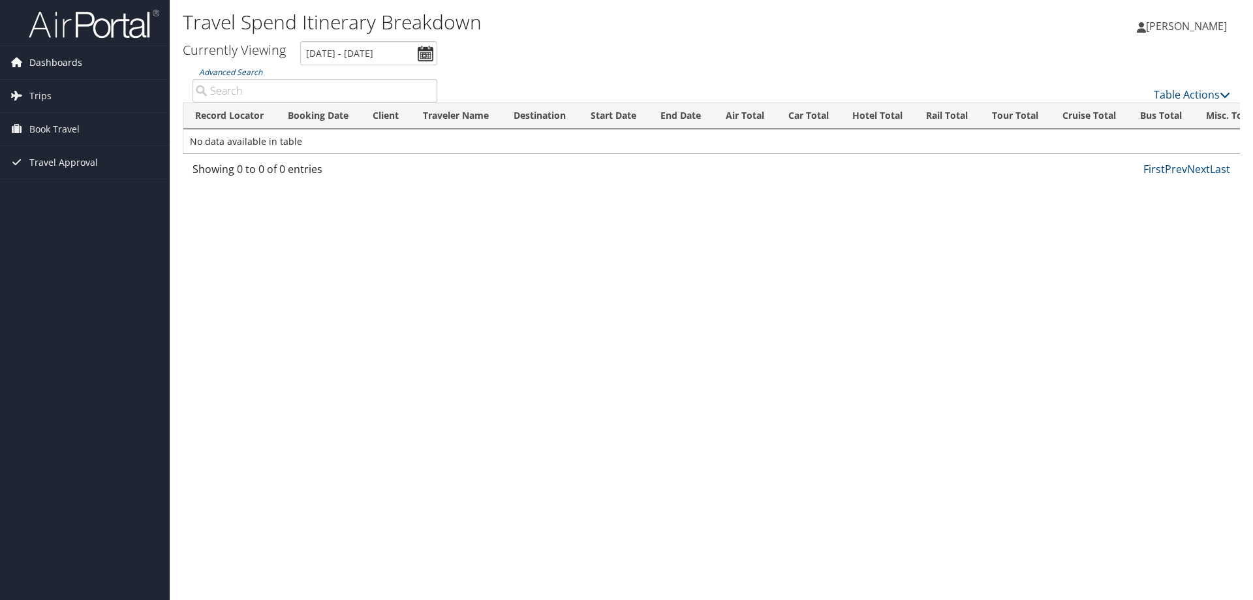
click at [59, 55] on span "Dashboards" at bounding box center [55, 62] width 53 height 33
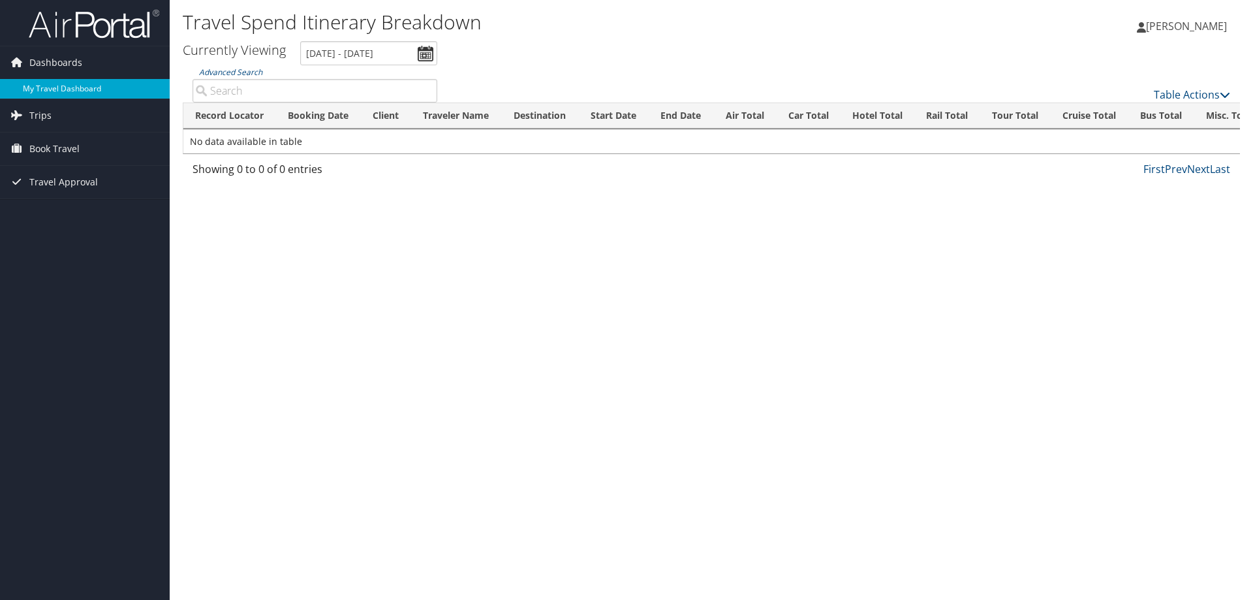
click at [83, 93] on link "My Travel Dashboard" at bounding box center [85, 89] width 170 height 20
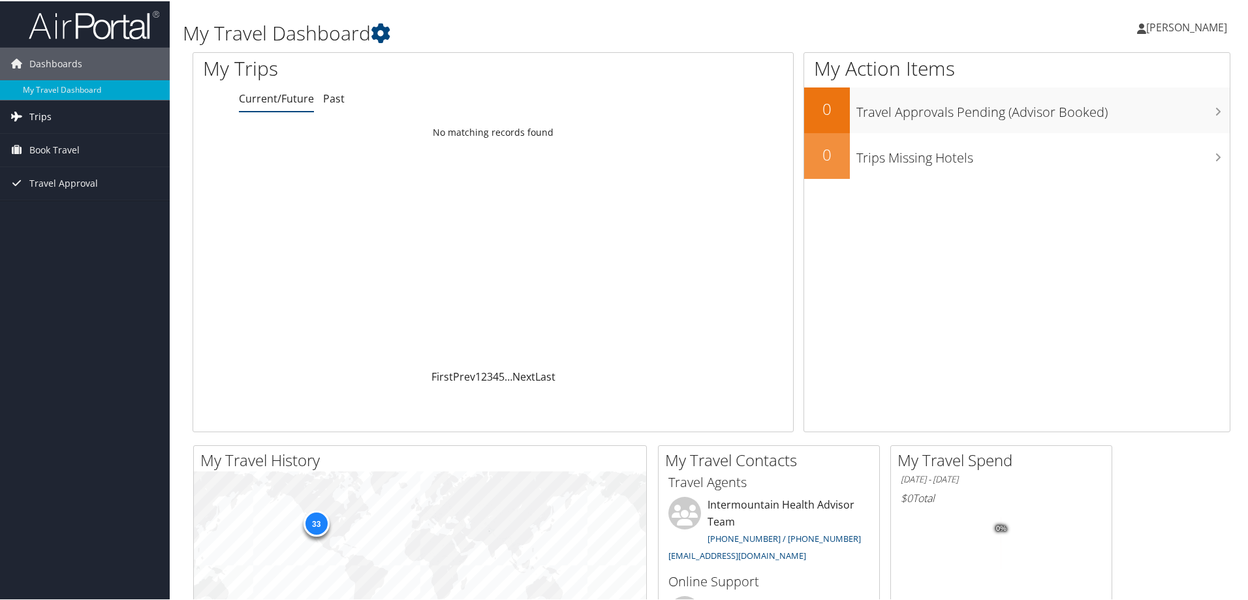
click at [53, 116] on link "Trips" at bounding box center [85, 115] width 170 height 33
click at [32, 115] on span "Trips" at bounding box center [40, 115] width 22 height 33
click at [48, 140] on link "Current/Future Trips" at bounding box center [85, 142] width 170 height 20
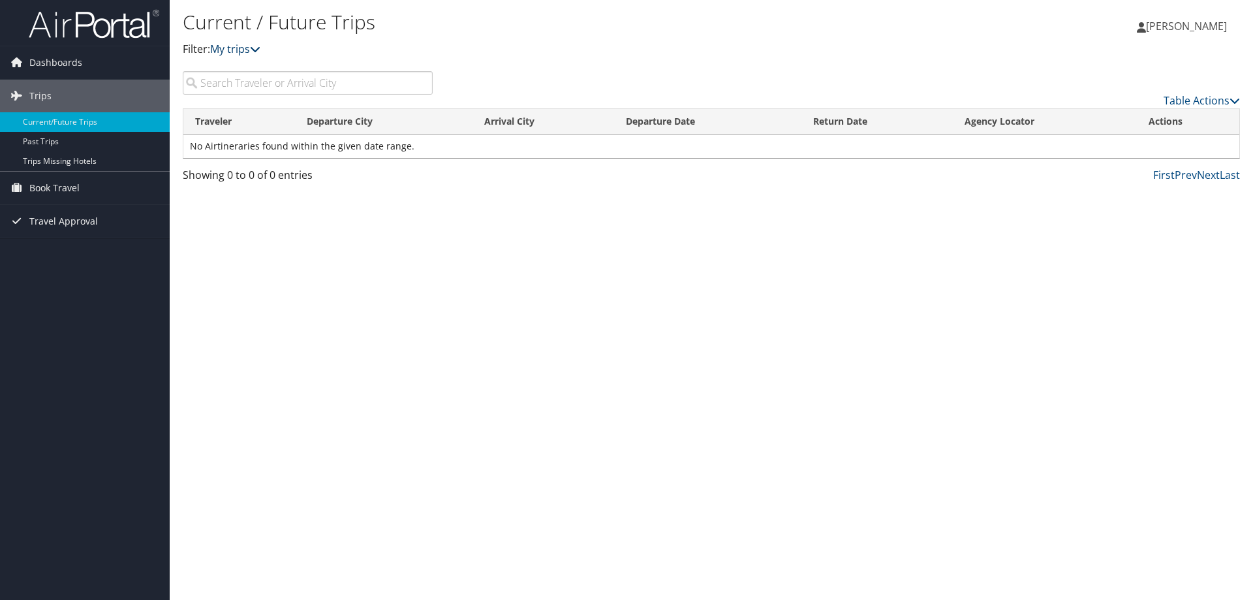
click at [233, 50] on link "My trips" at bounding box center [235, 49] width 50 height 14
click at [254, 49] on link "My trips" at bounding box center [235, 49] width 50 height 14
click at [260, 48] on icon at bounding box center [255, 49] width 10 height 10
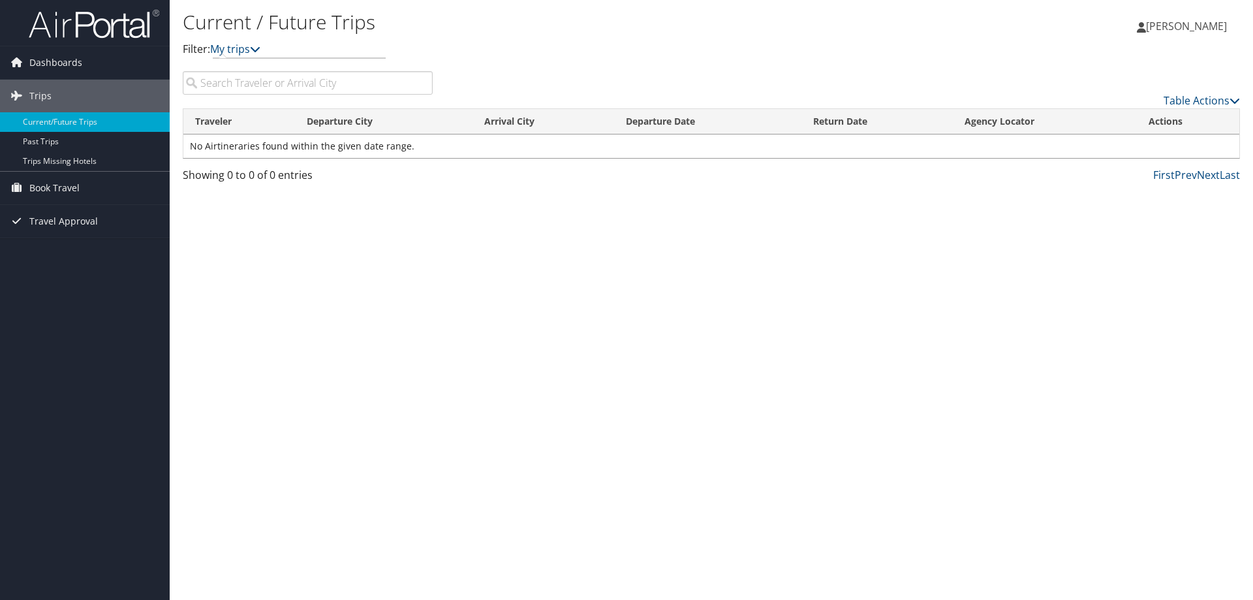
click at [294, 25] on h1 "Current / Future Trips" at bounding box center [535, 21] width 705 height 27
click at [1187, 99] on link "Table Actions" at bounding box center [1201, 100] width 76 height 14
drag, startPoint x: 570, startPoint y: 346, endPoint x: 557, endPoint y: 334, distance: 17.1
click at [557, 334] on div at bounding box center [626, 300] width 1253 height 600
click at [46, 52] on span "Dashboards" at bounding box center [55, 62] width 53 height 33
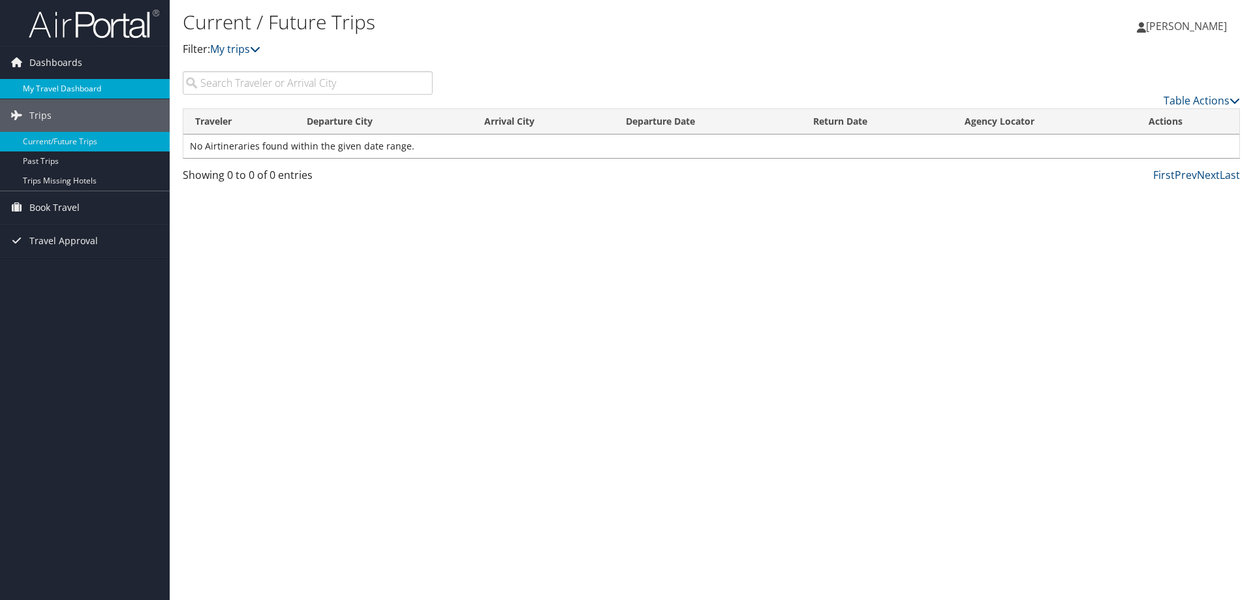
click at [81, 80] on link "My Travel Dashboard" at bounding box center [85, 89] width 170 height 20
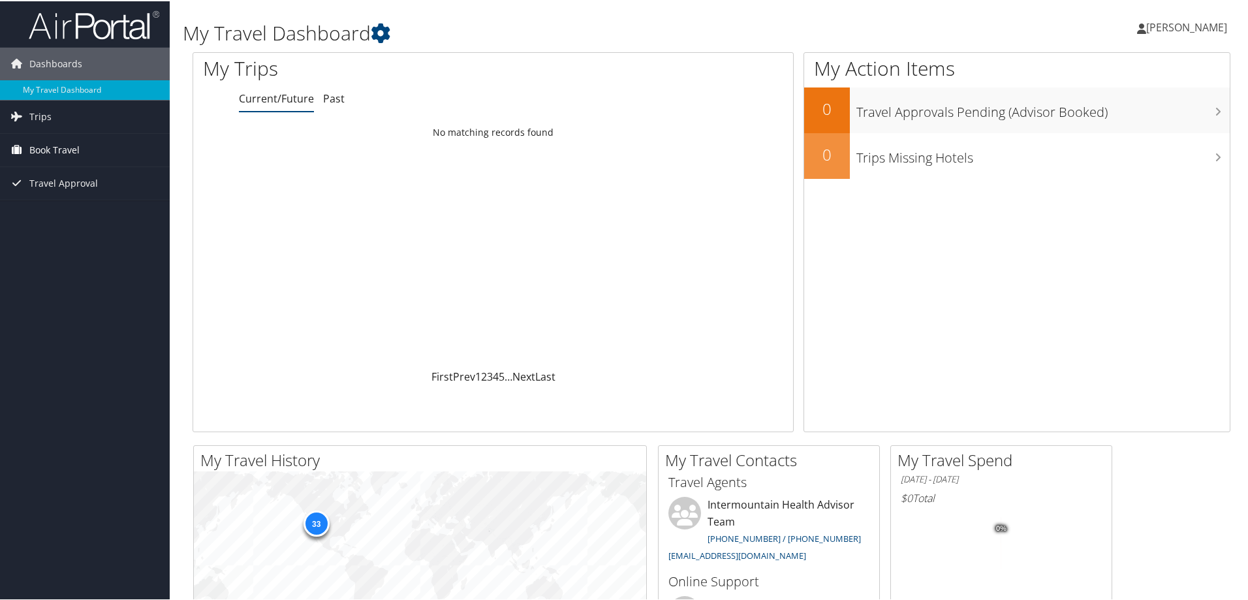
click at [52, 141] on span "Book Travel" at bounding box center [54, 148] width 50 height 33
click at [100, 210] on link "Book/Manage Online Trips" at bounding box center [85, 214] width 170 height 20
